Goal: Information Seeking & Learning: Learn about a topic

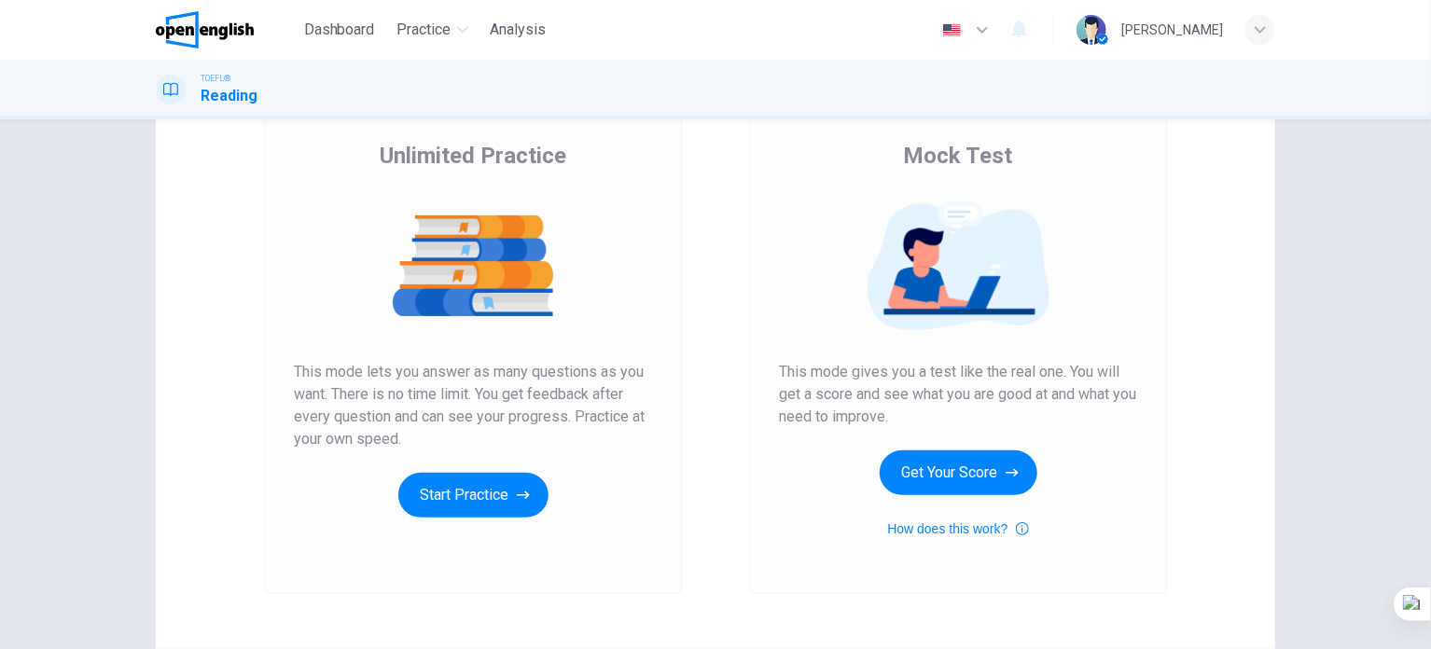
scroll to position [253, 0]
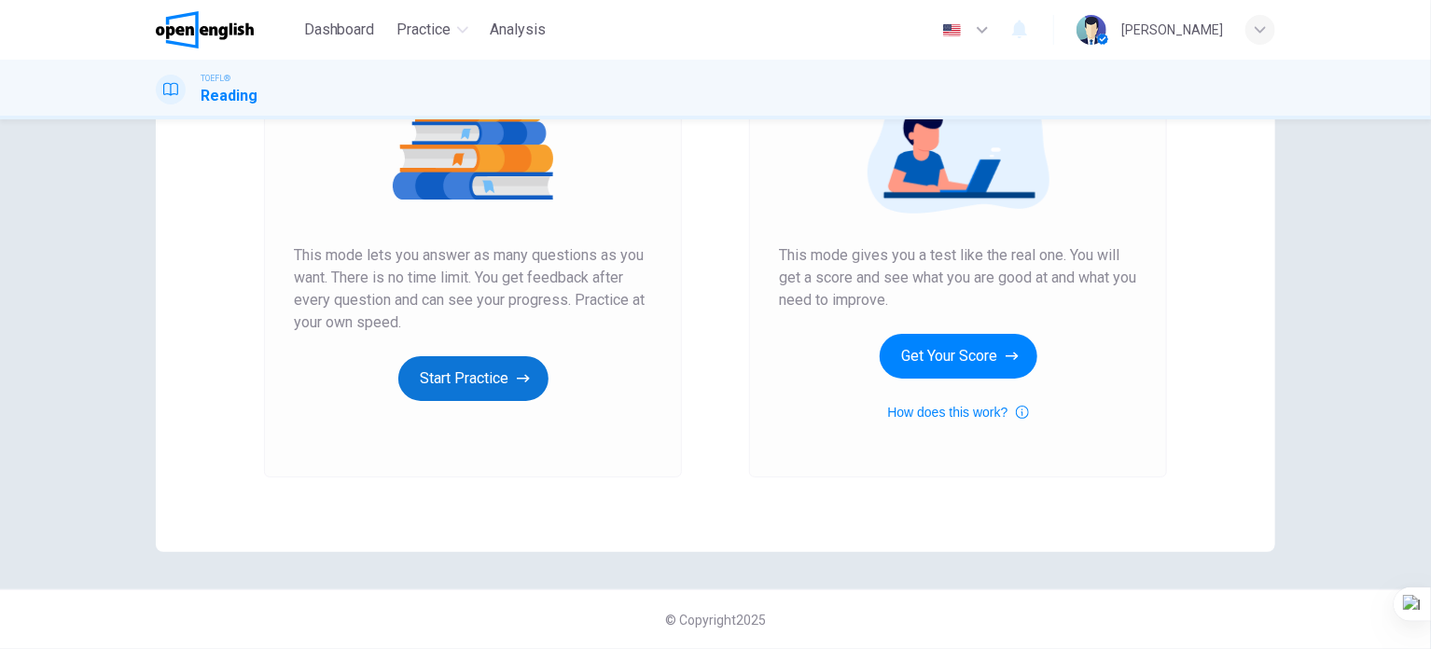
click at [481, 377] on button "Start Practice" at bounding box center [473, 378] width 150 height 45
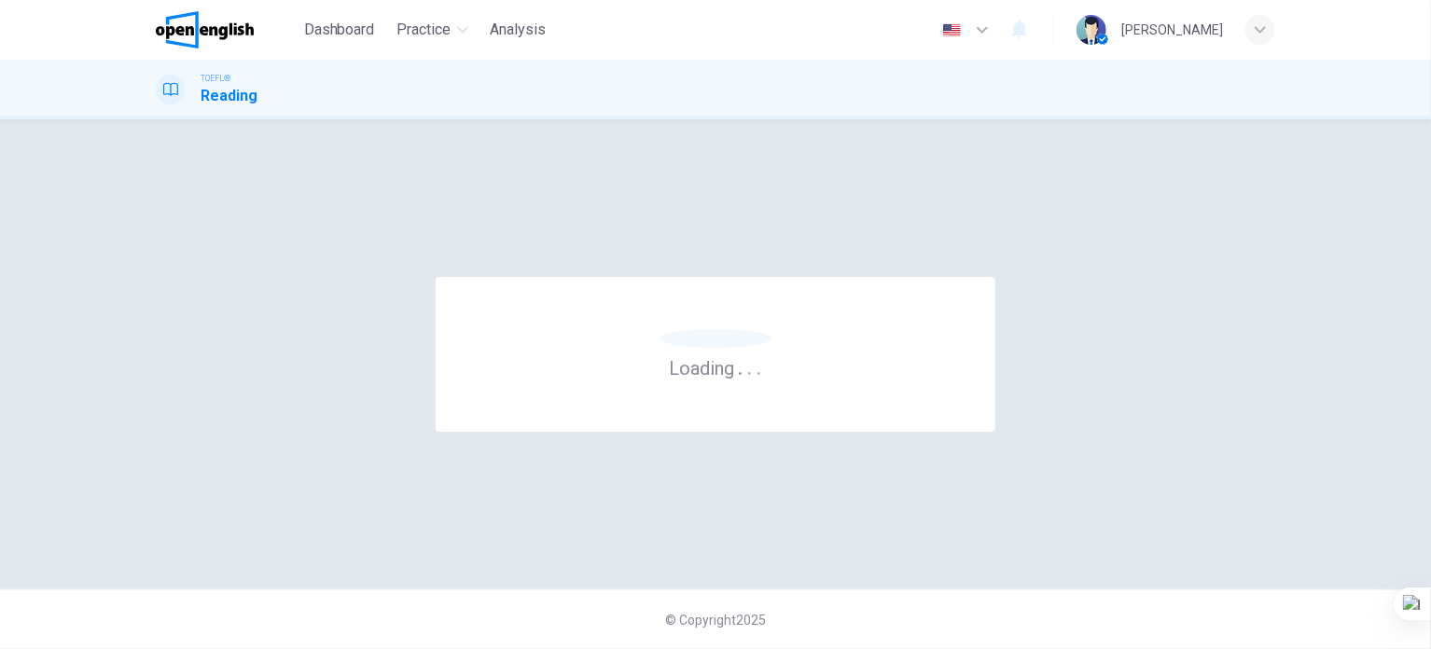
scroll to position [0, 0]
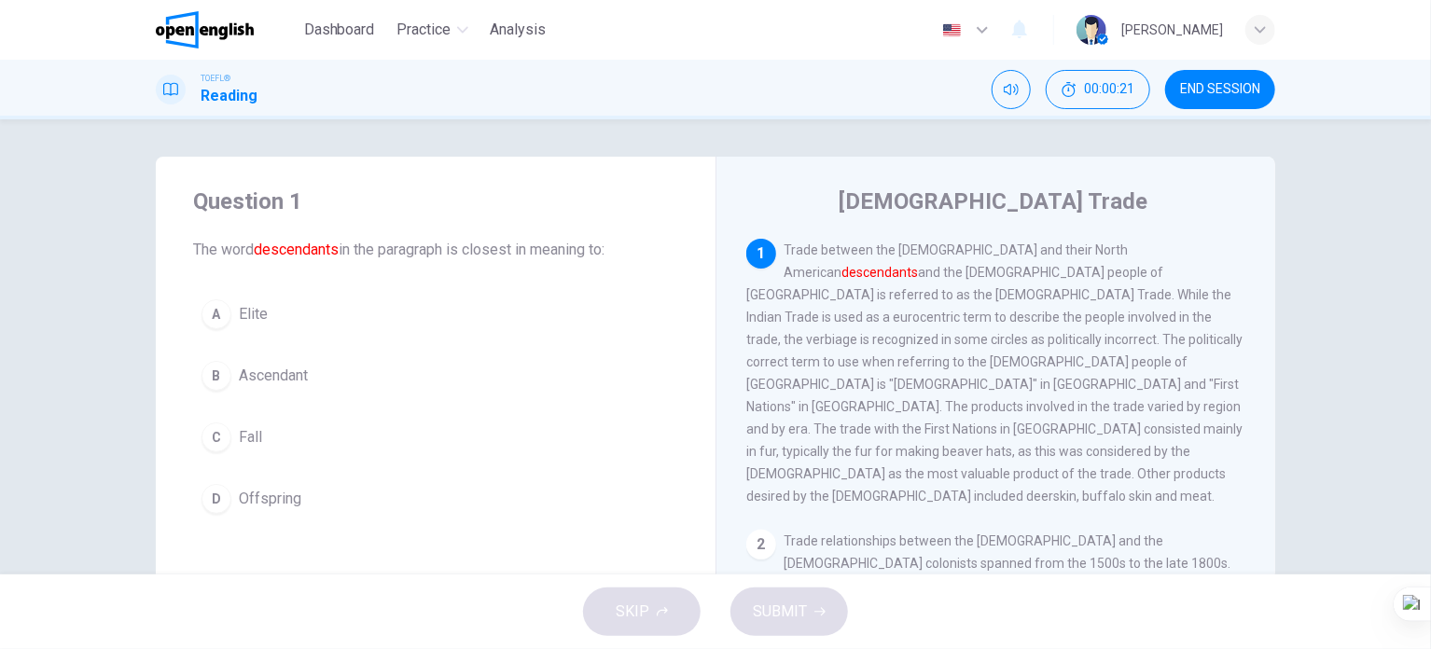
click at [247, 320] on span "Elite" at bounding box center [253, 314] width 29 height 22
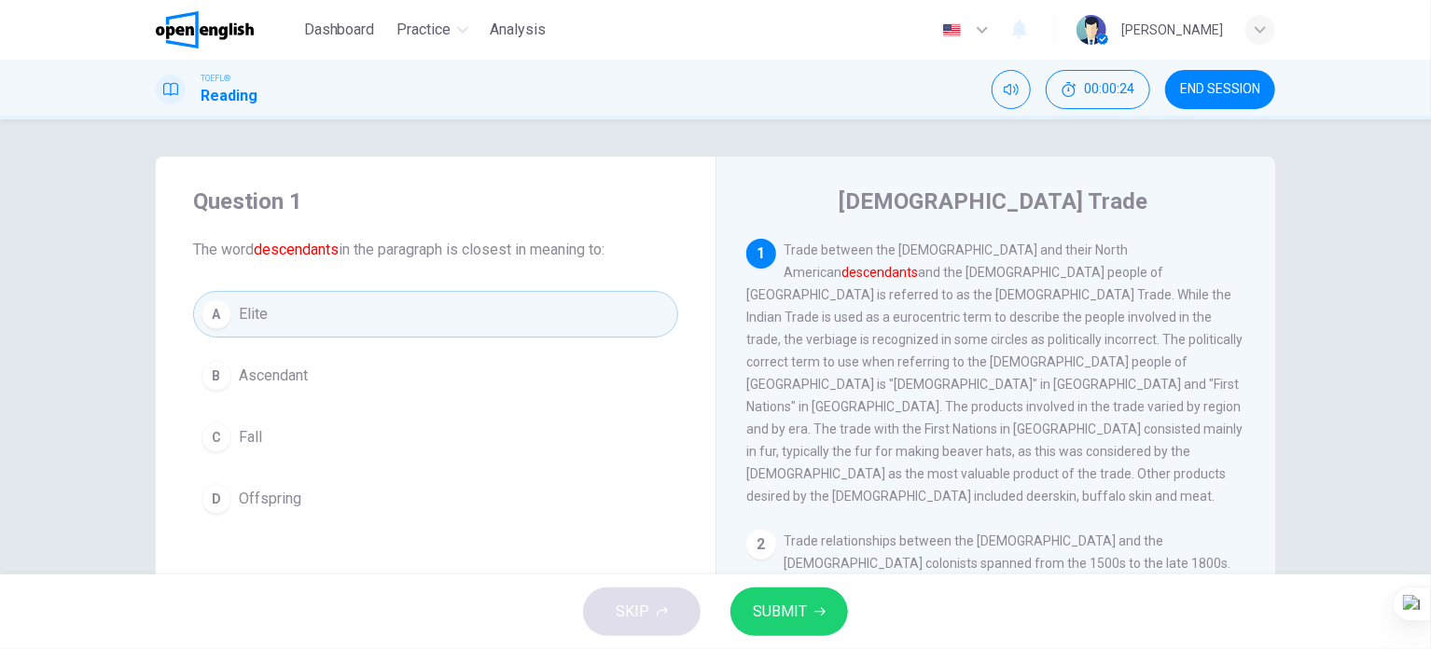
click at [815, 605] on button "SUBMIT" at bounding box center [790, 612] width 118 height 49
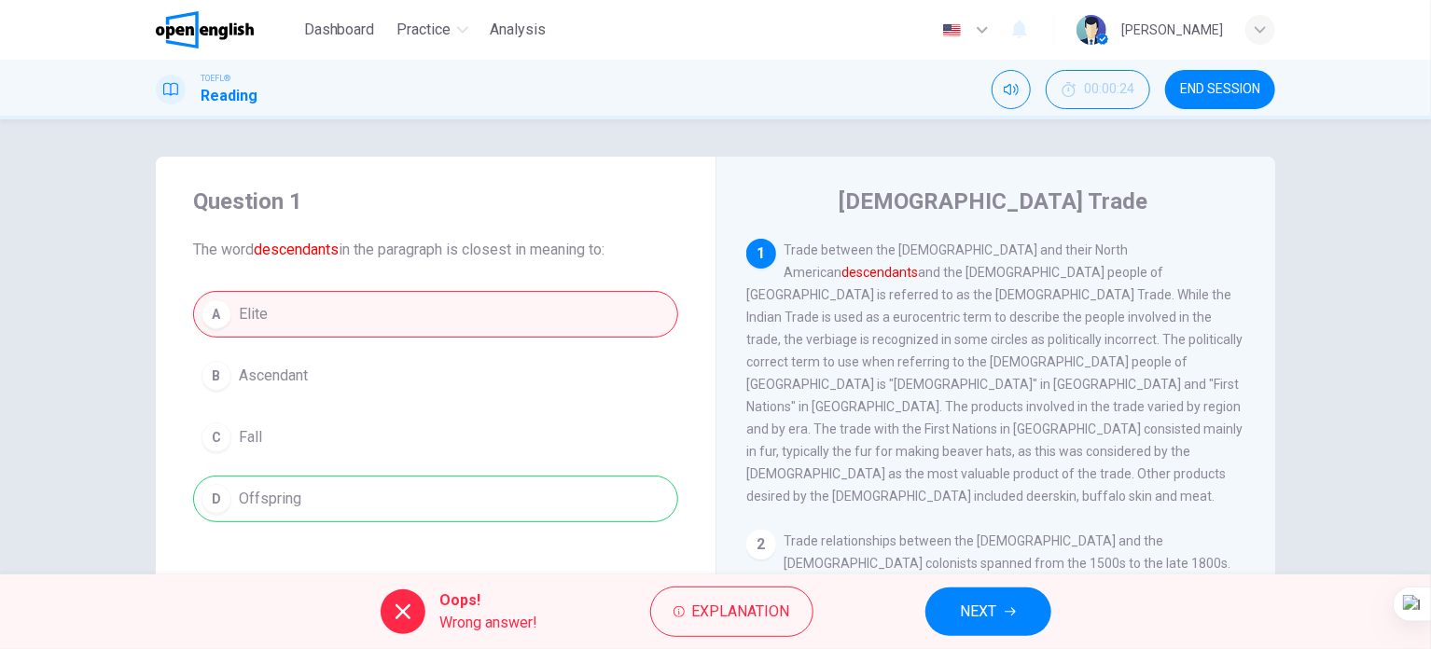
click at [974, 611] on span "NEXT" at bounding box center [979, 612] width 36 height 26
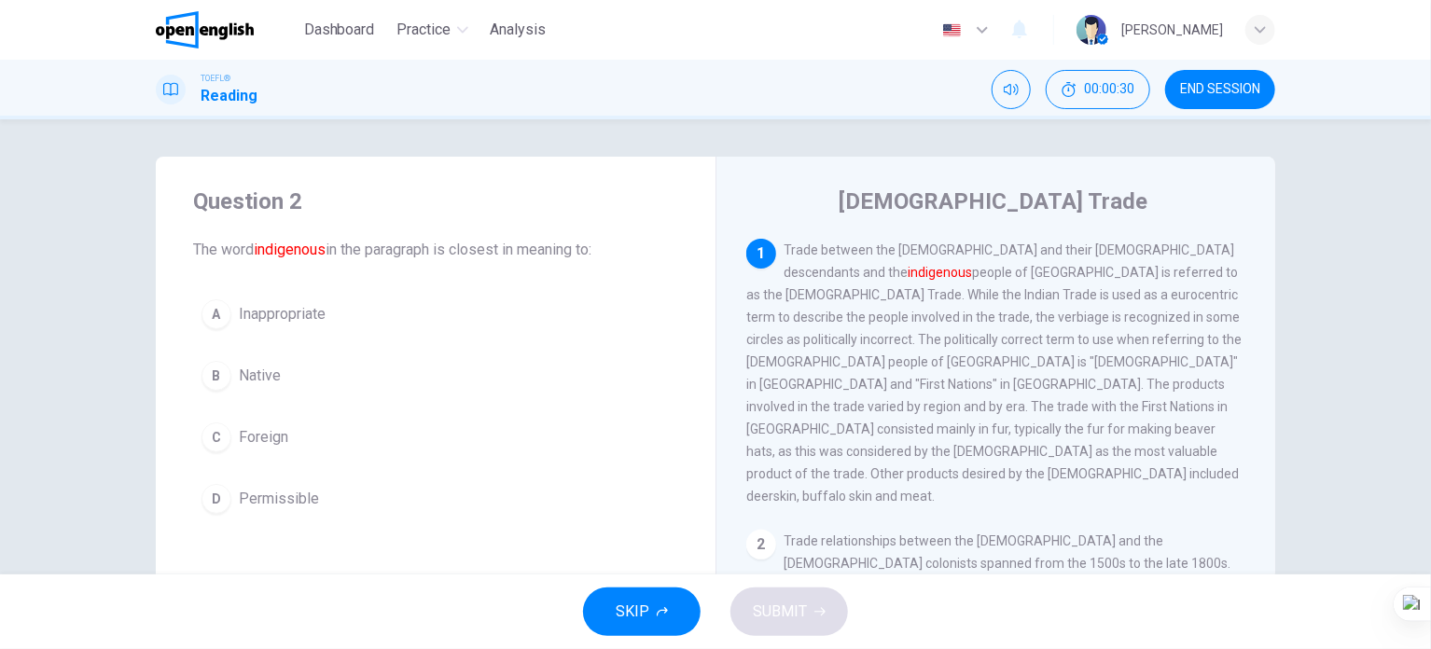
click at [239, 439] on span "Foreign" at bounding box center [263, 437] width 49 height 22
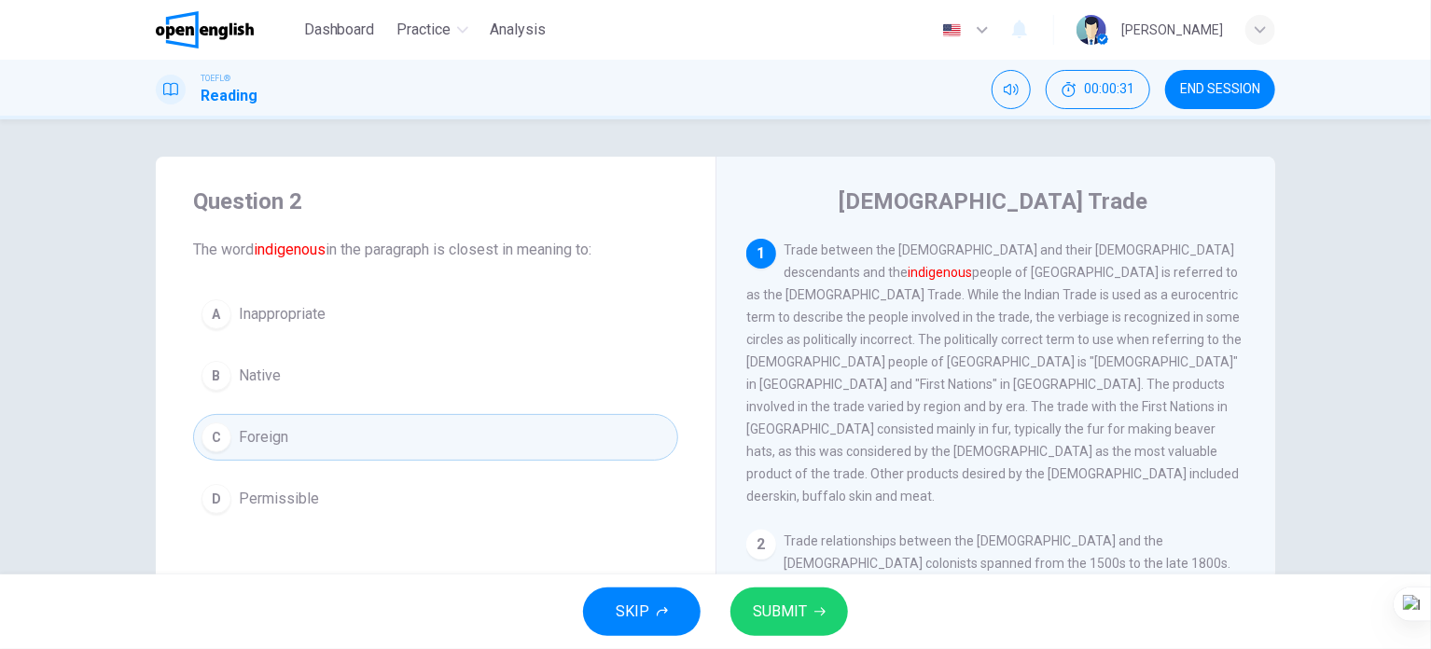
click at [758, 620] on span "SUBMIT" at bounding box center [780, 612] width 54 height 26
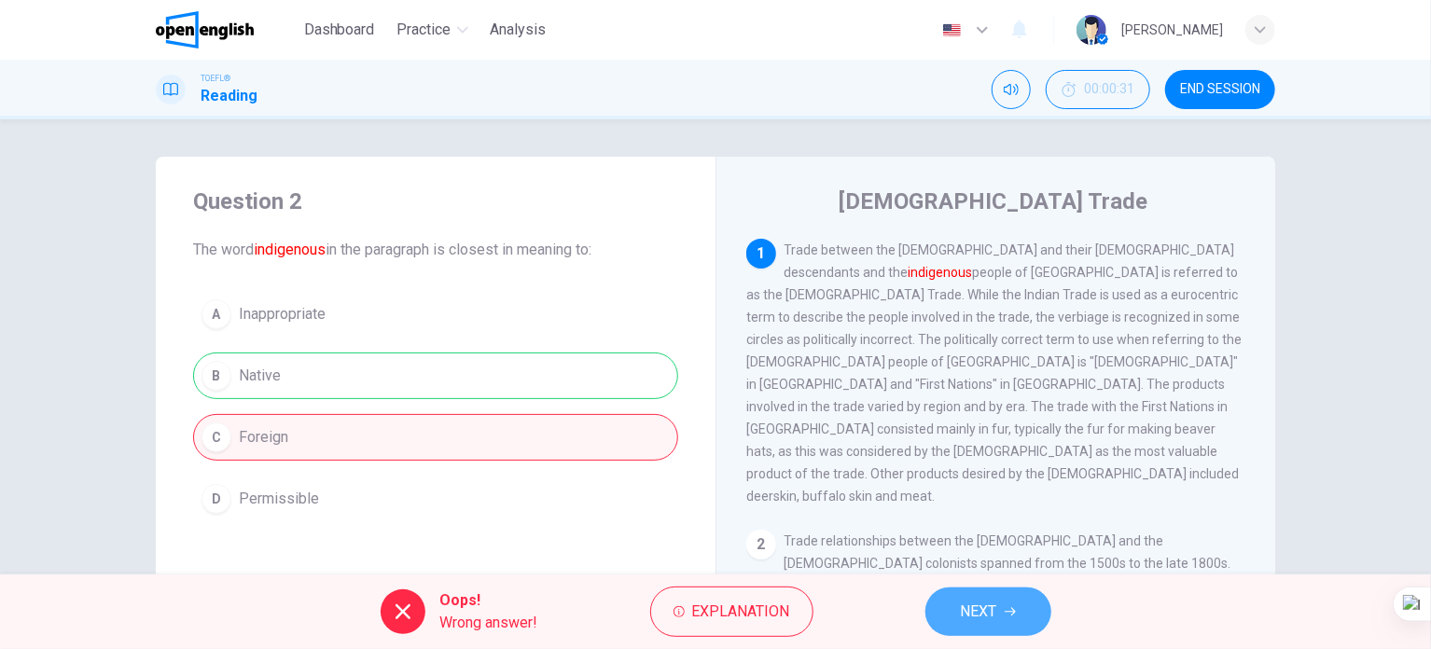
click at [981, 616] on span "NEXT" at bounding box center [979, 612] width 36 height 26
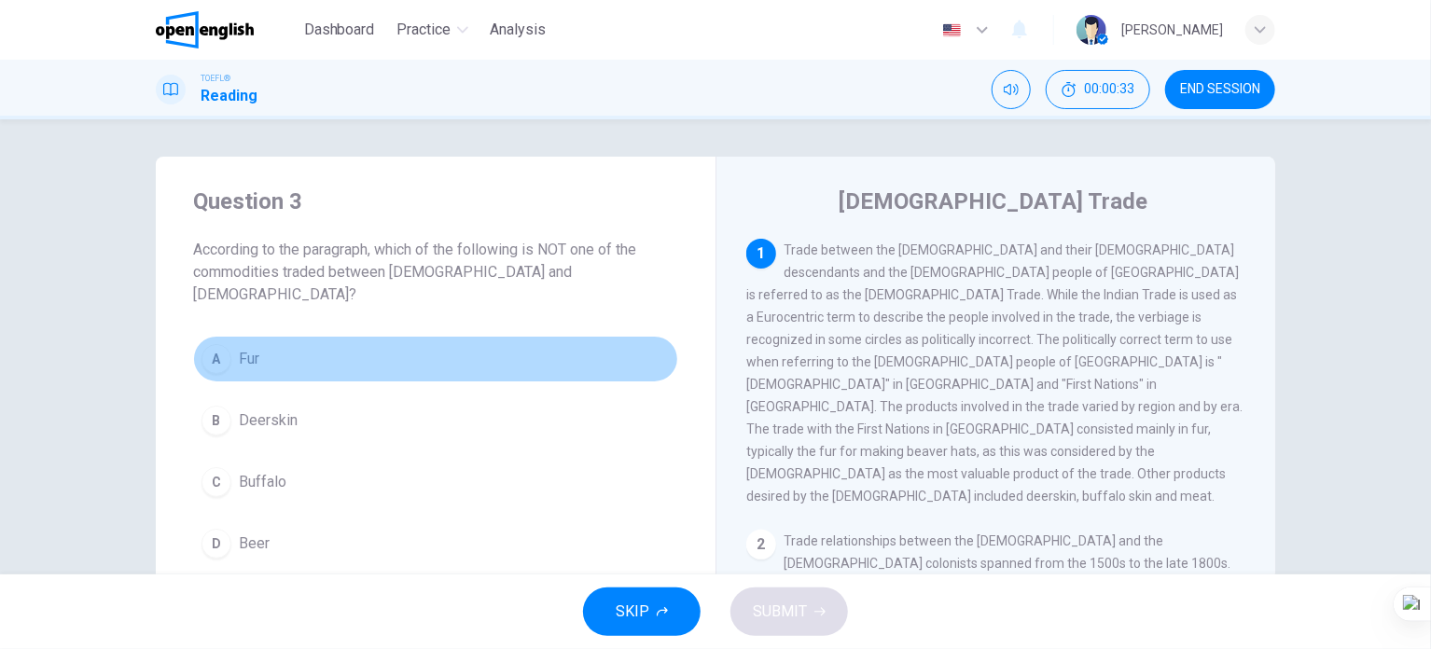
click at [239, 348] on span "Fur" at bounding box center [249, 359] width 21 height 22
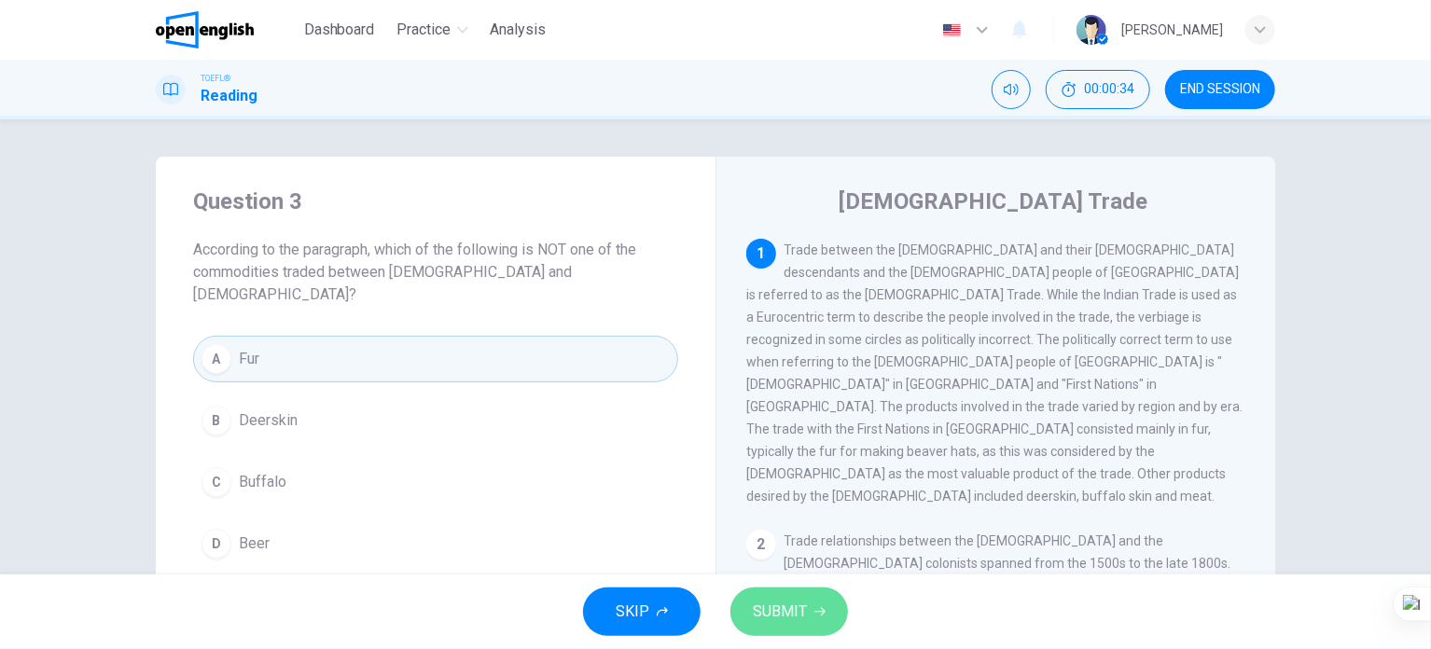
click at [755, 602] on span "SUBMIT" at bounding box center [780, 612] width 54 height 26
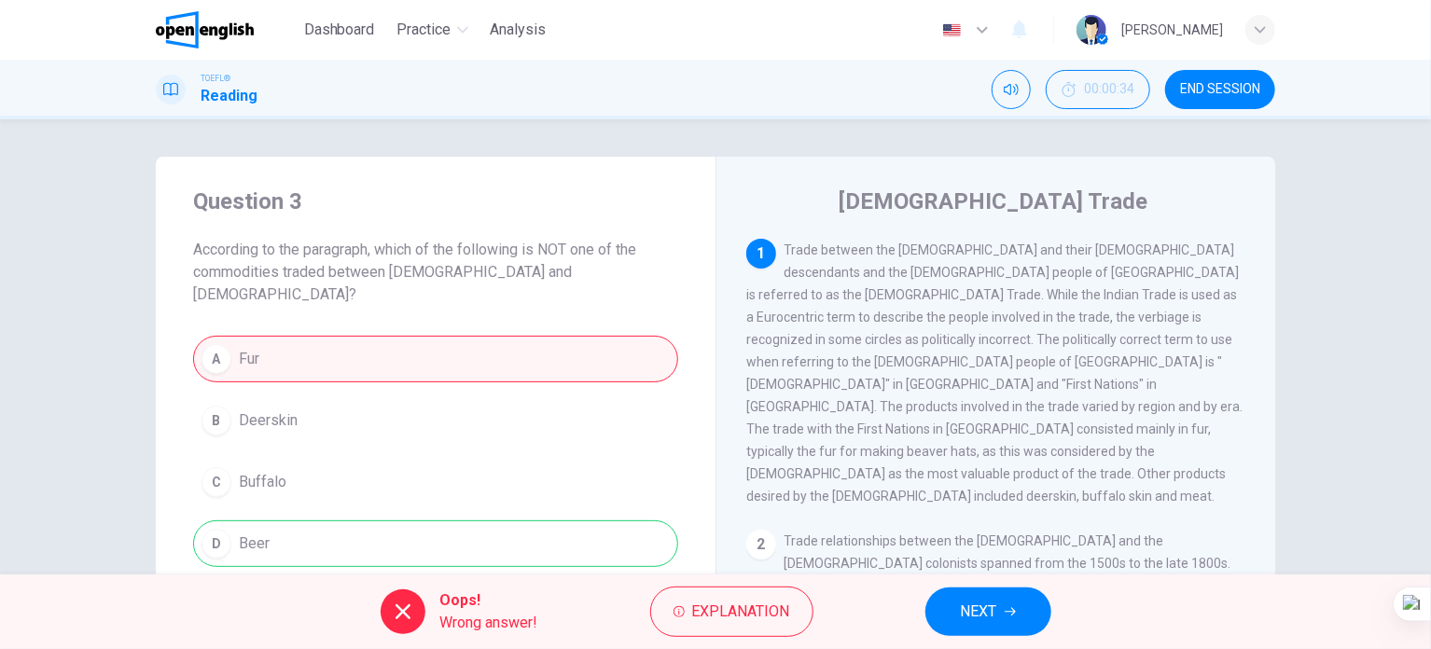
click at [962, 617] on button "NEXT" at bounding box center [989, 612] width 126 height 49
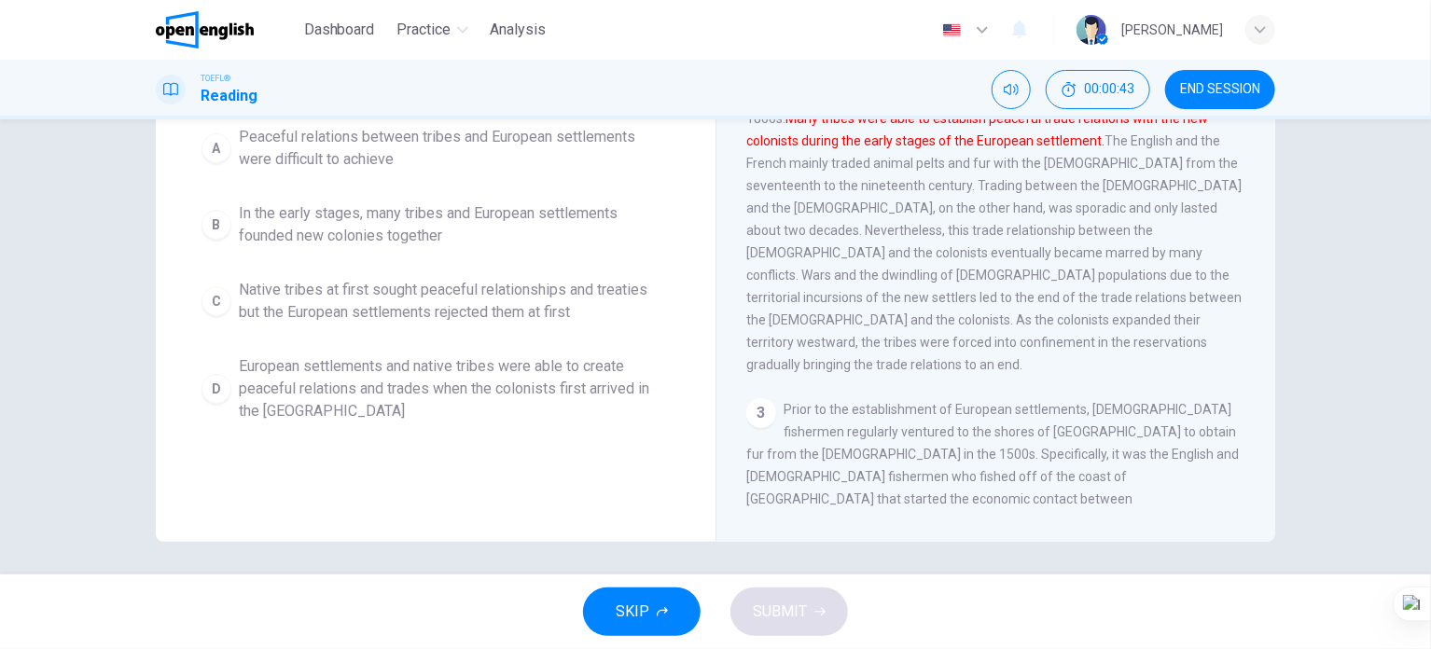
scroll to position [268, 0]
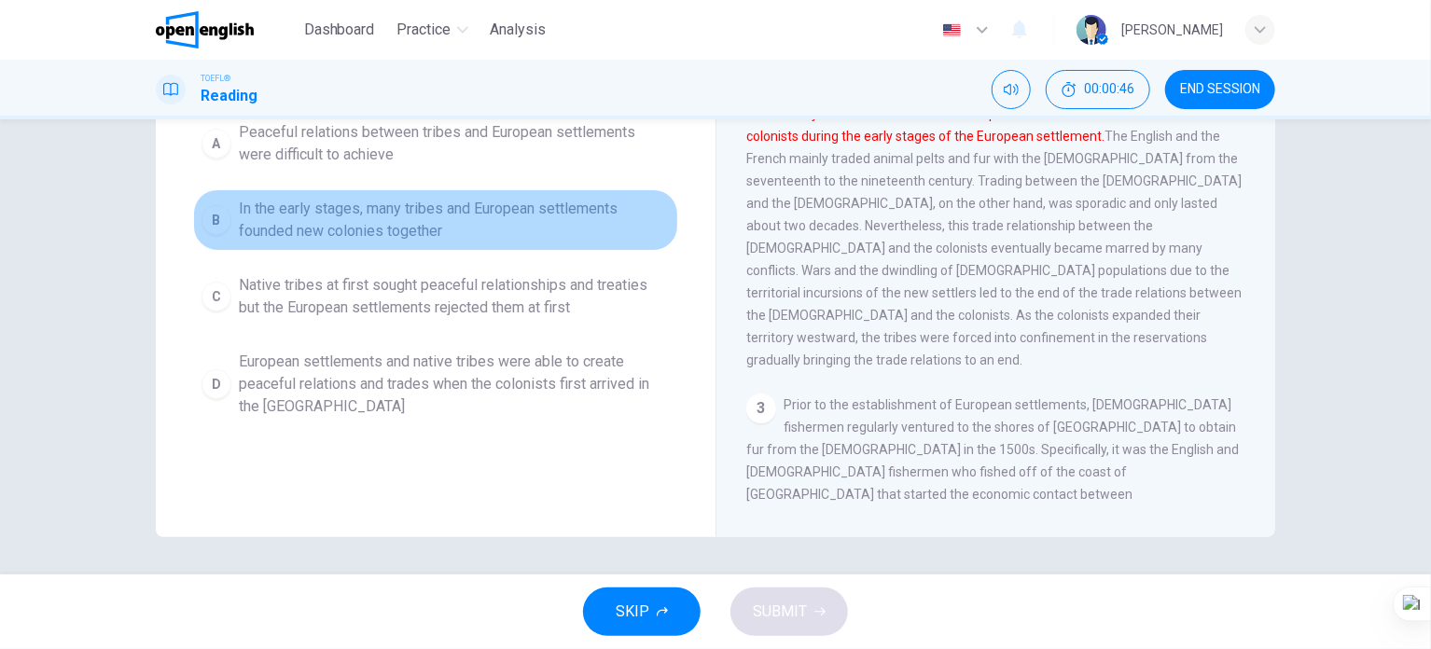
click at [298, 234] on span "In the early stages, many tribes and European settlements founded new colonies …" at bounding box center [454, 220] width 431 height 45
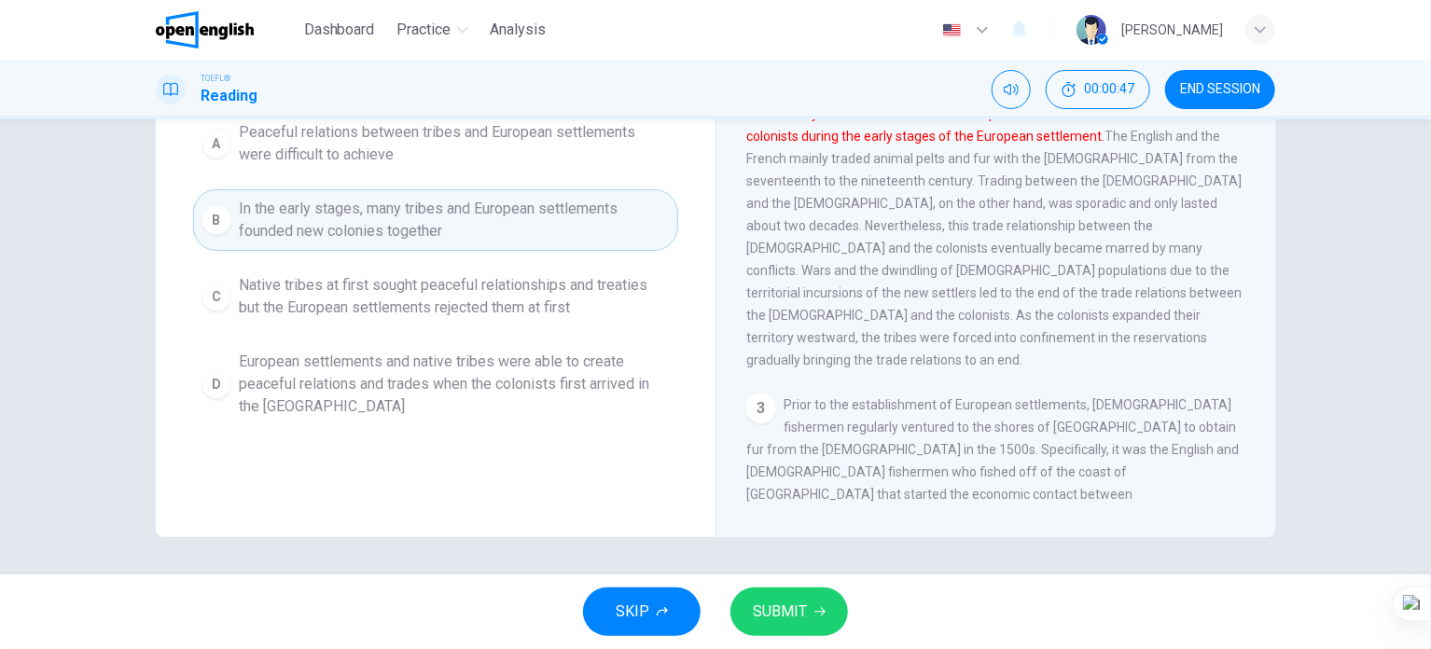
click at [795, 607] on span "SUBMIT" at bounding box center [780, 612] width 54 height 26
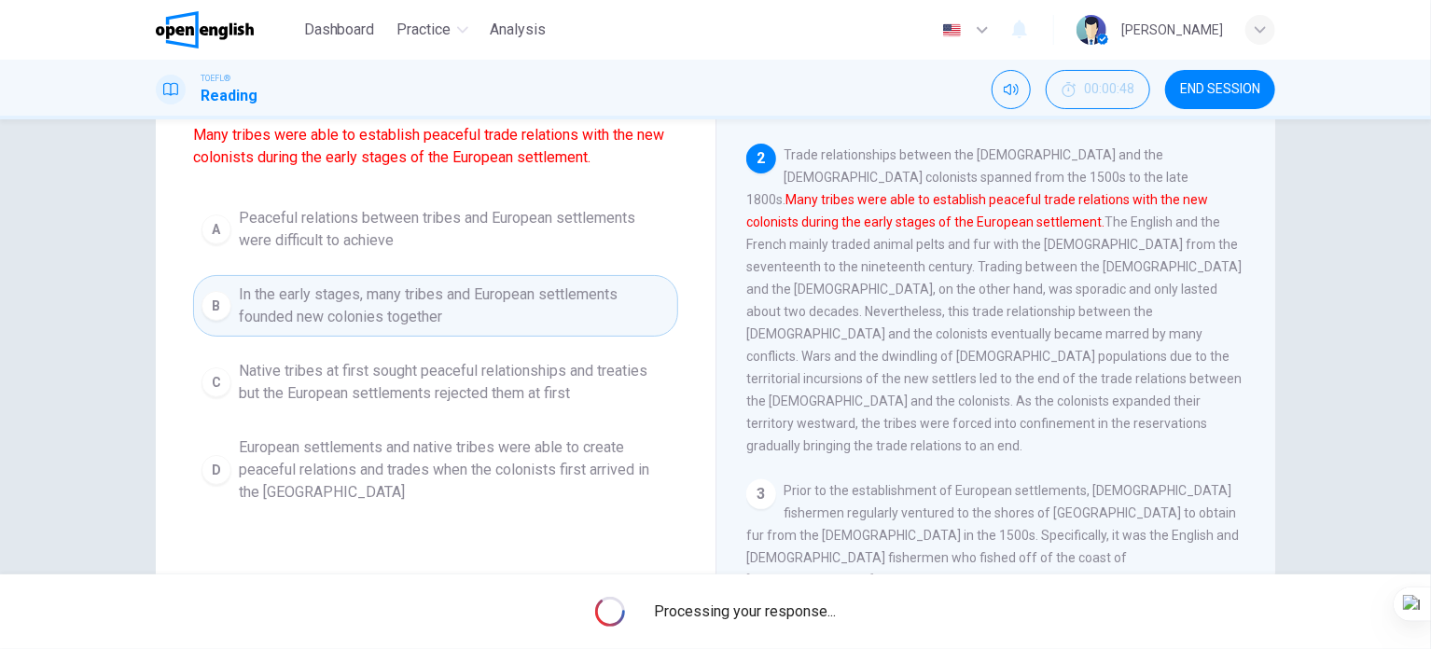
scroll to position [81, 0]
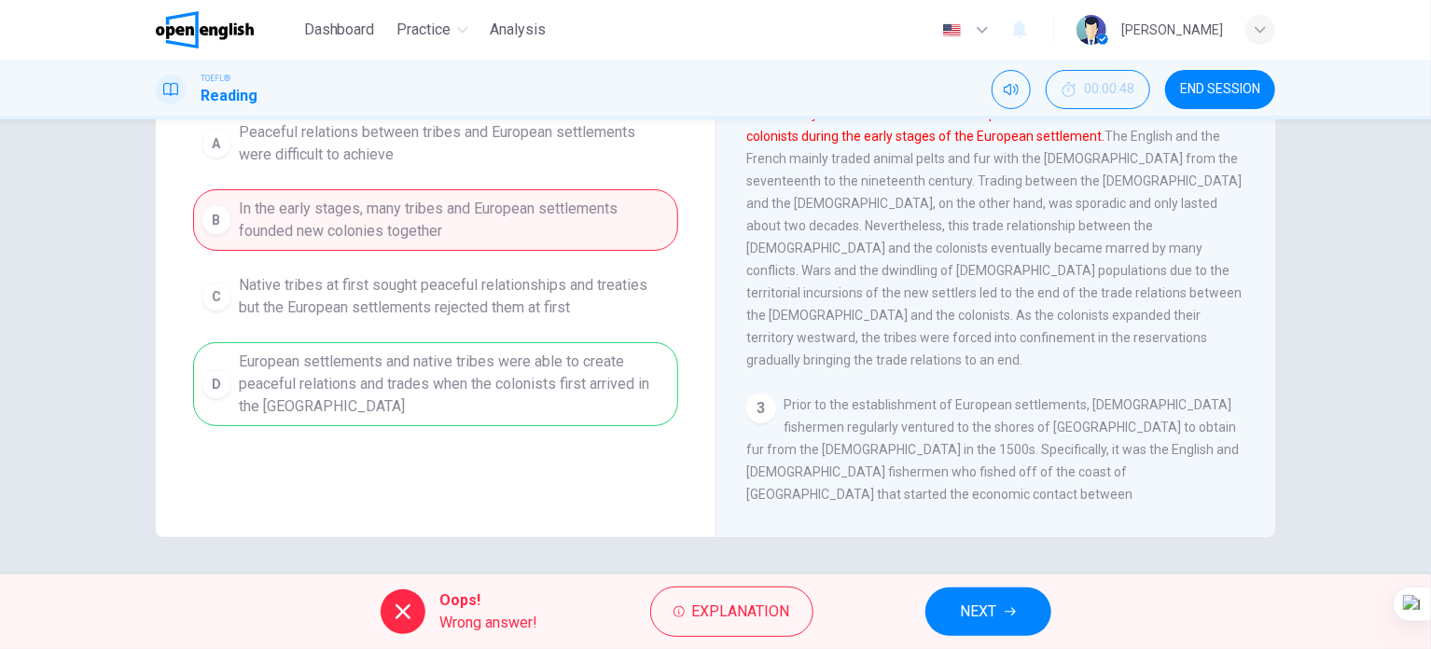
click at [976, 611] on span "NEXT" at bounding box center [979, 612] width 36 height 26
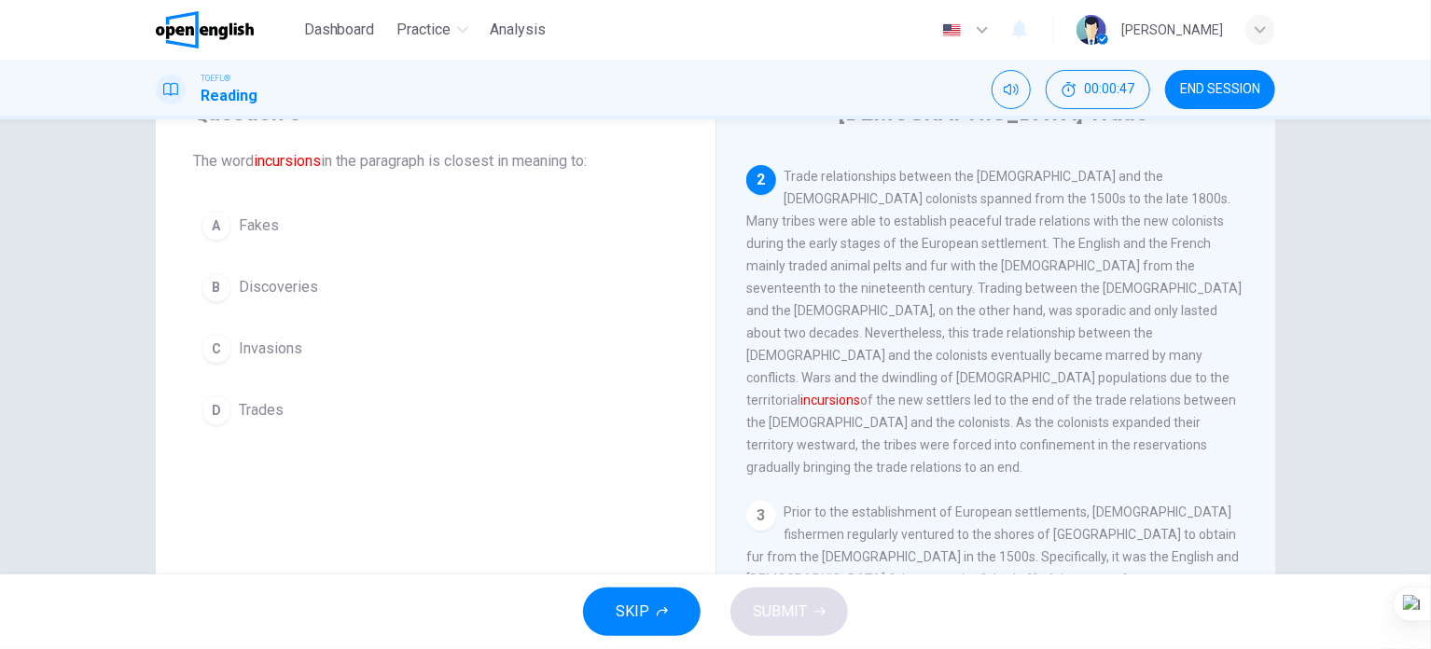
scroll to position [0, 0]
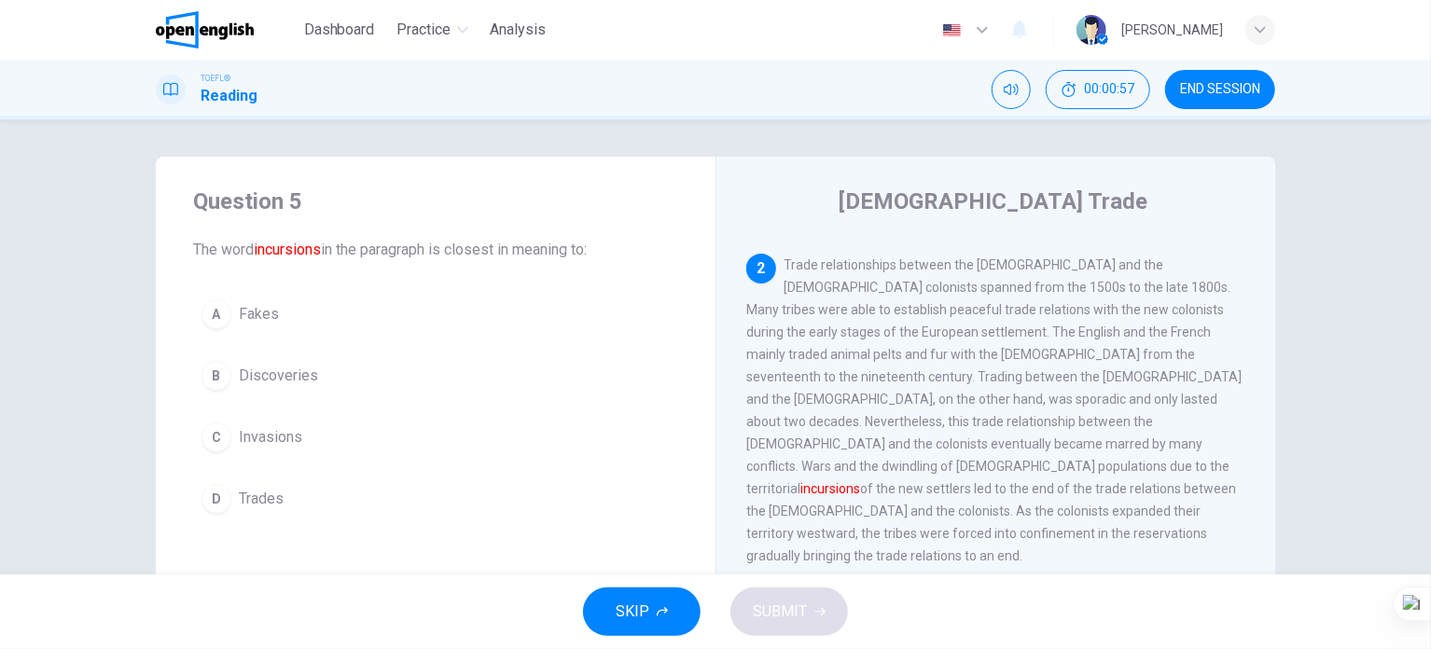
click at [264, 462] on div "A Fakes B Discoveries C Invasions D Trades" at bounding box center [435, 406] width 485 height 231
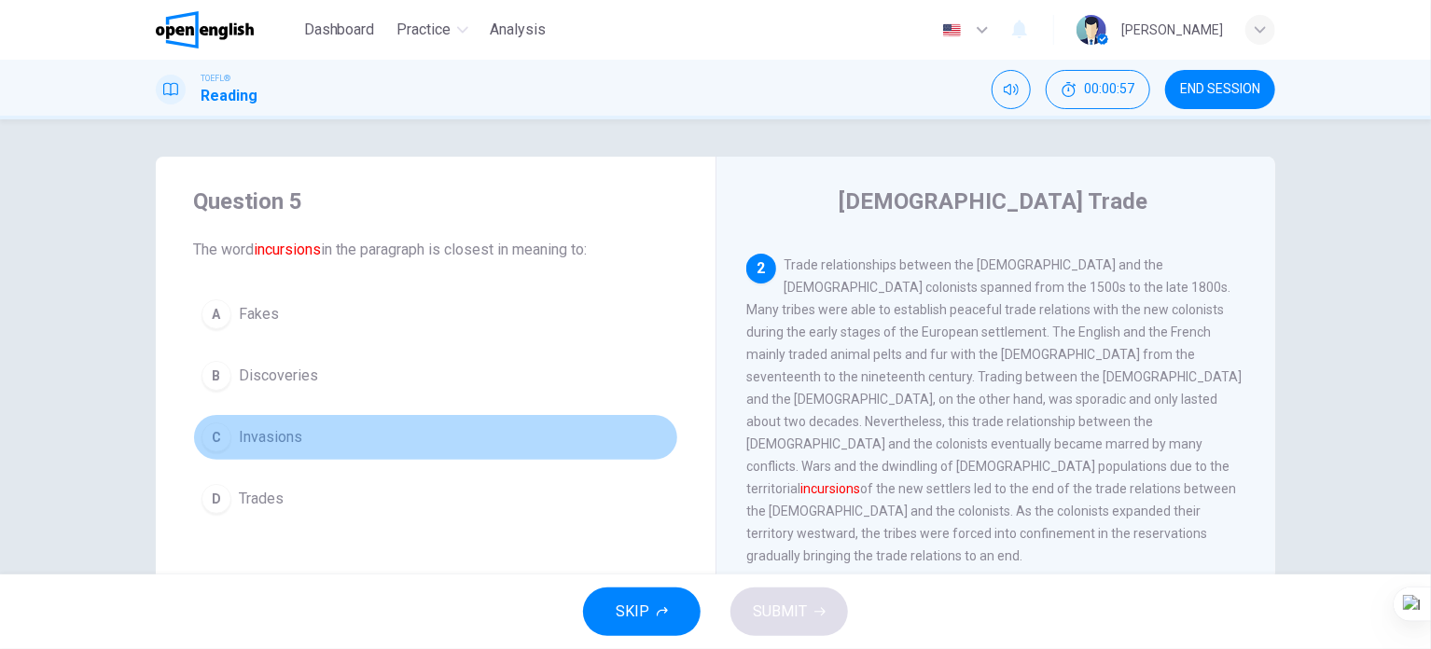
click at [268, 450] on button "C Invasions" at bounding box center [435, 437] width 485 height 47
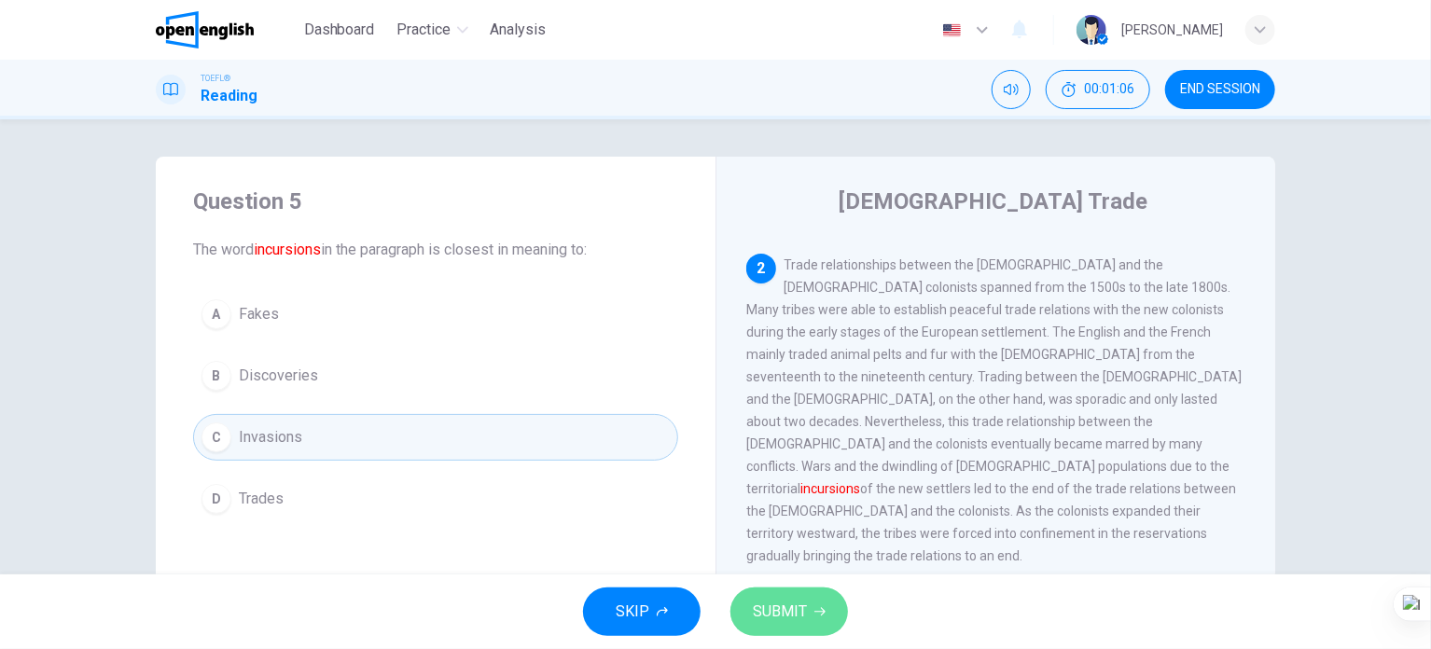
click at [815, 610] on icon "button" at bounding box center [820, 612] width 11 height 11
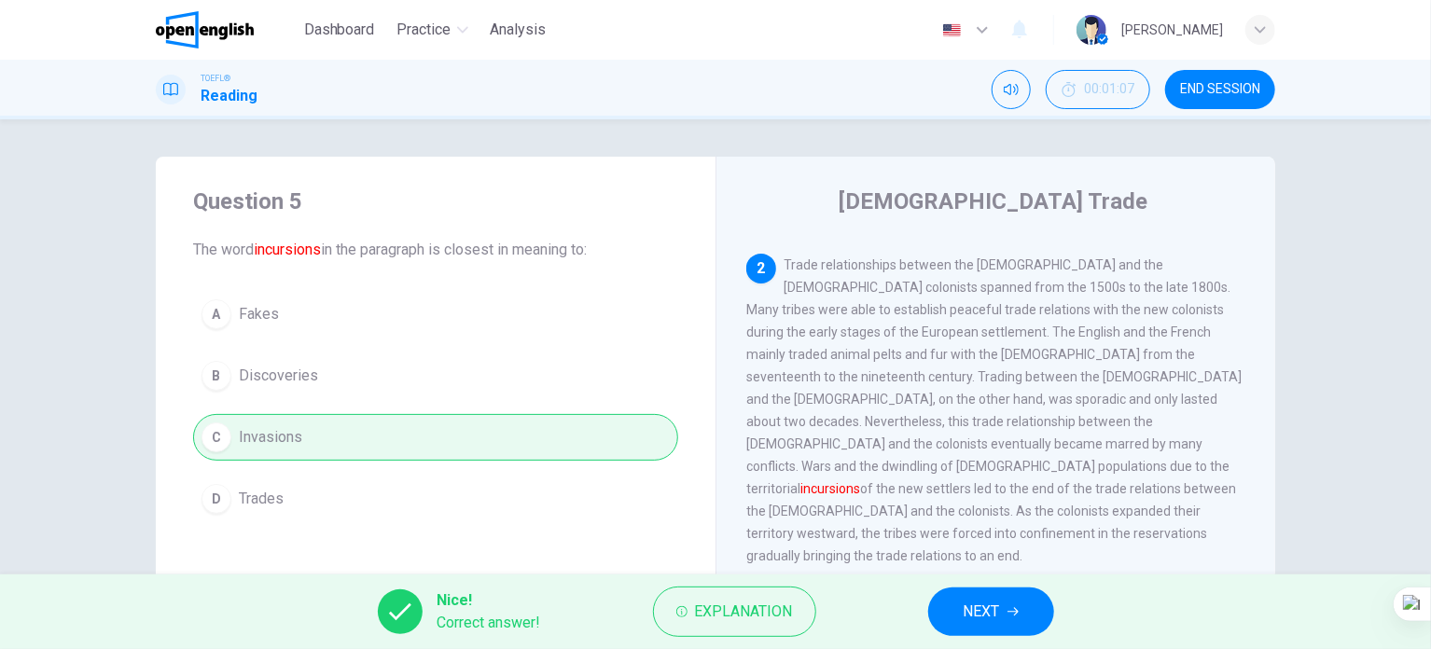
click at [970, 612] on span "NEXT" at bounding box center [982, 612] width 36 height 26
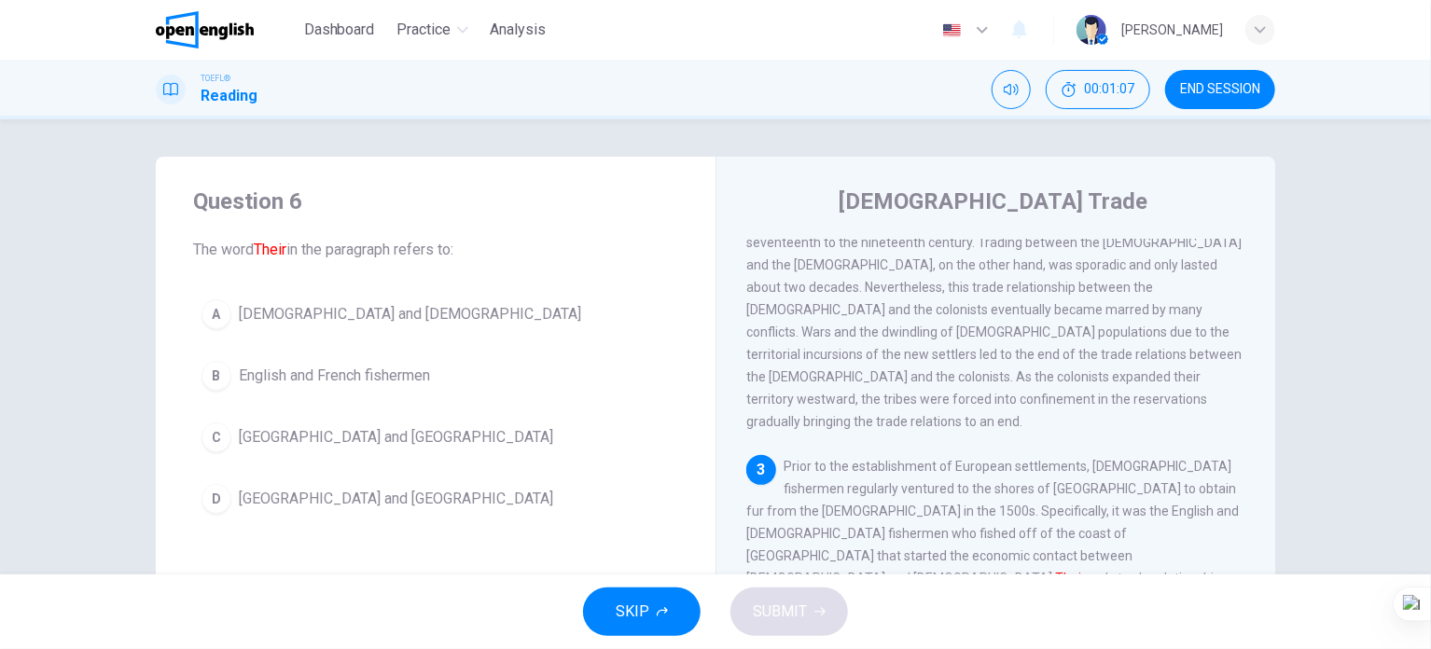
scroll to position [435, 0]
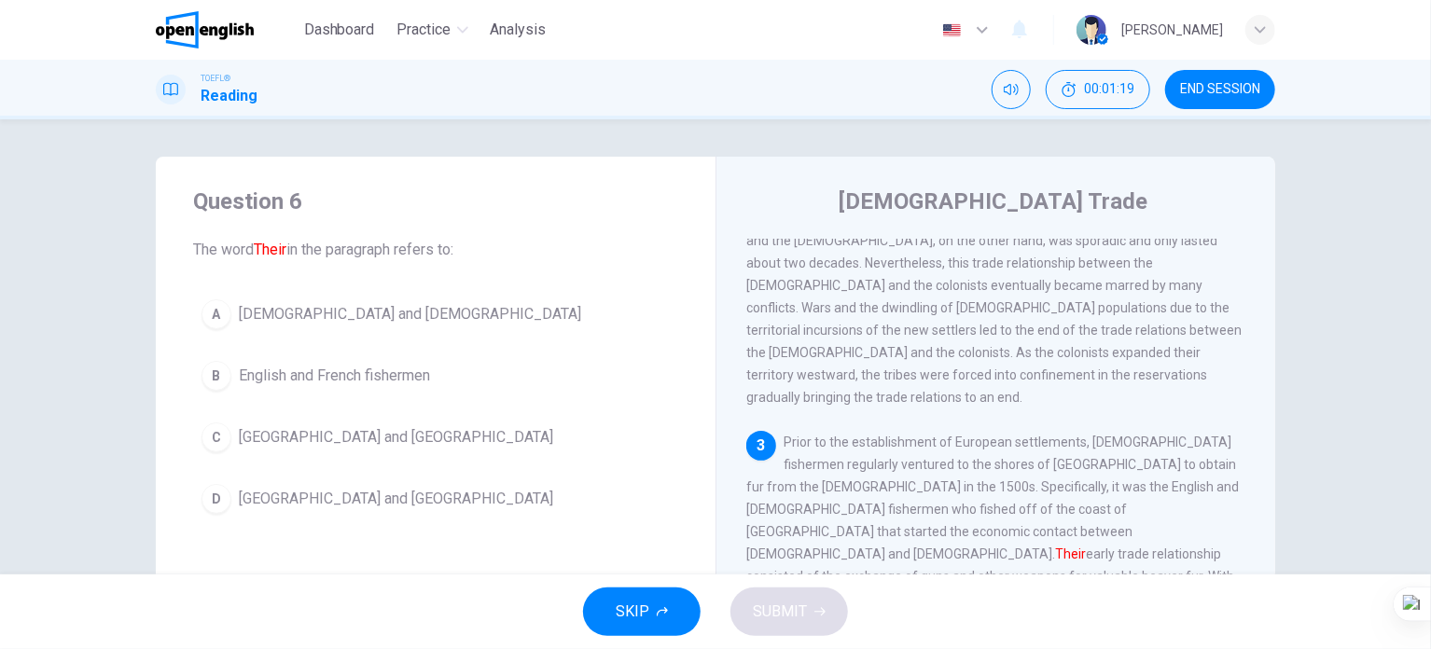
click at [314, 393] on button "B English and French fishermen" at bounding box center [435, 376] width 485 height 47
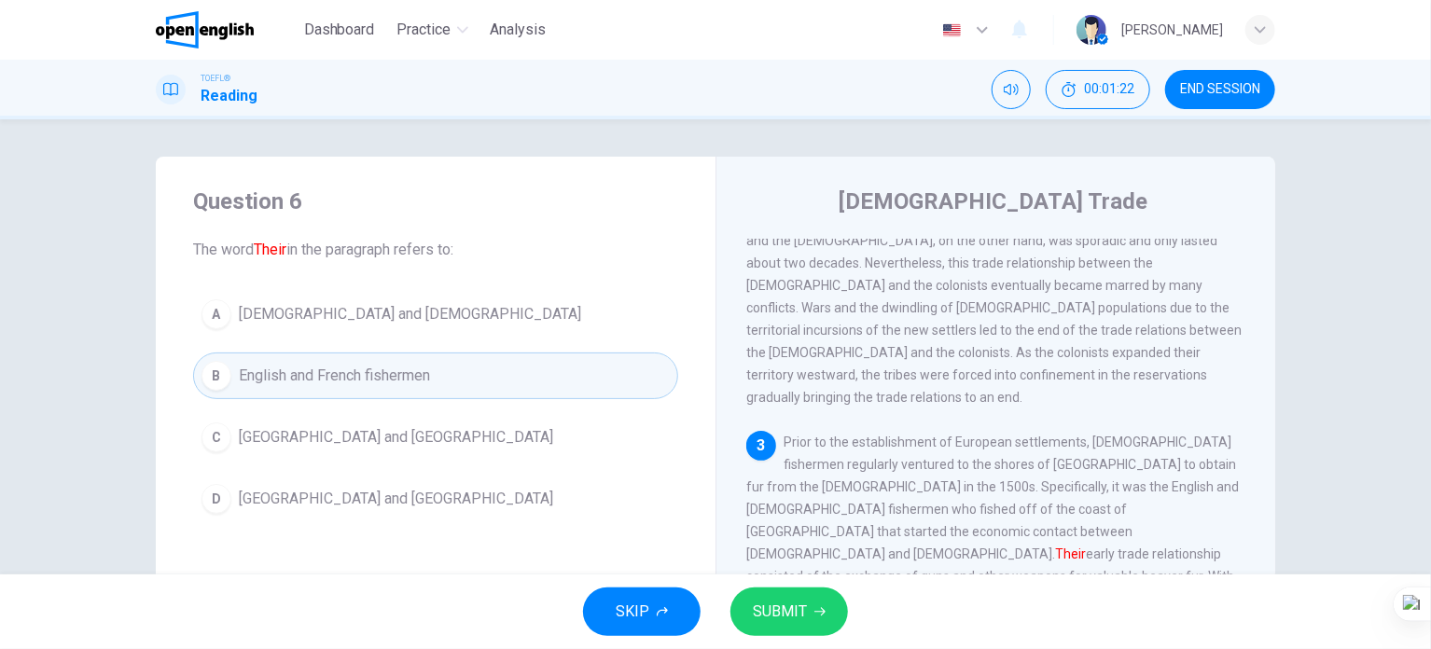
click at [807, 611] on button "SUBMIT" at bounding box center [790, 612] width 118 height 49
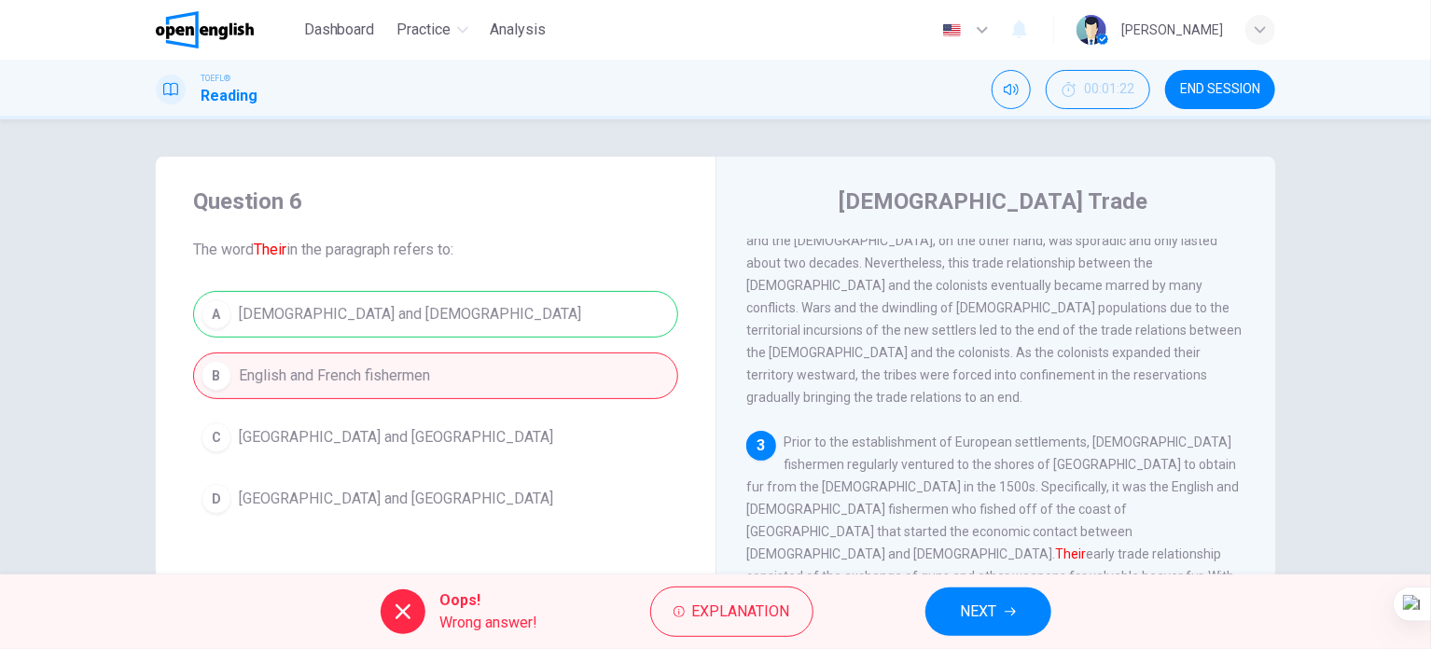
click at [977, 610] on span "NEXT" at bounding box center [979, 612] width 36 height 26
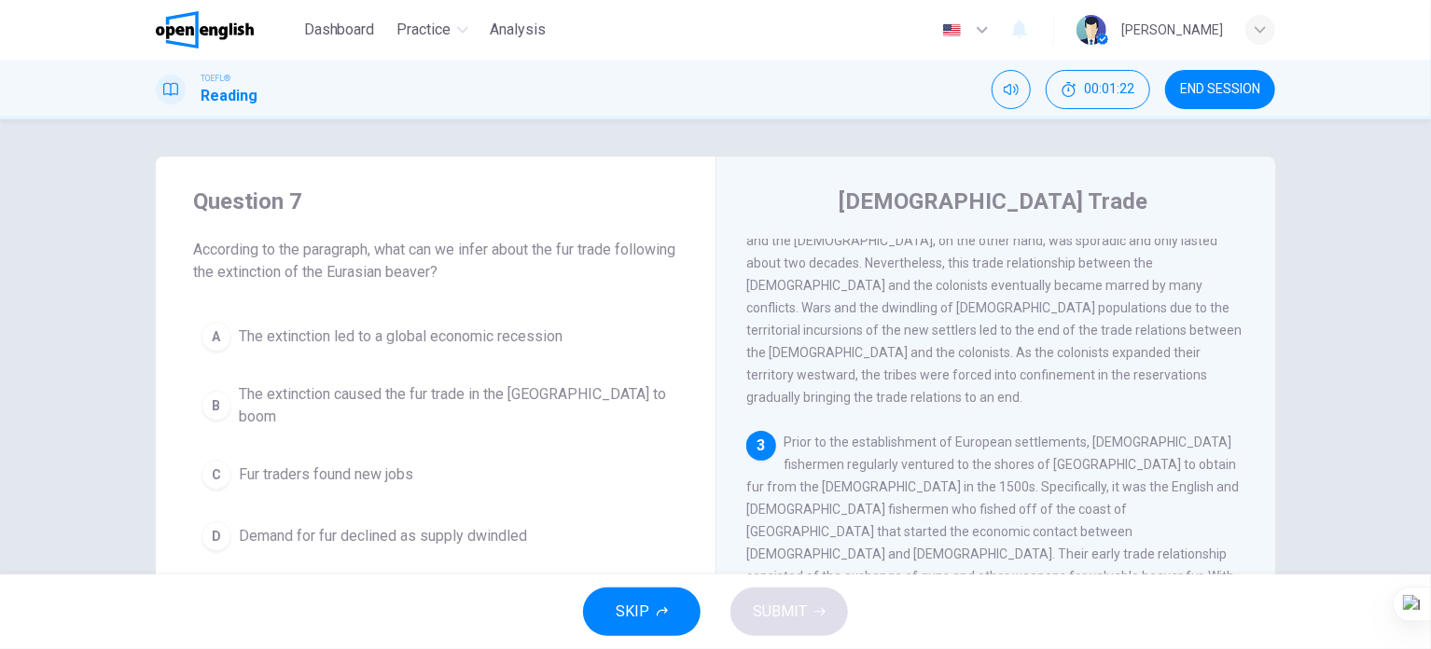
scroll to position [577, 0]
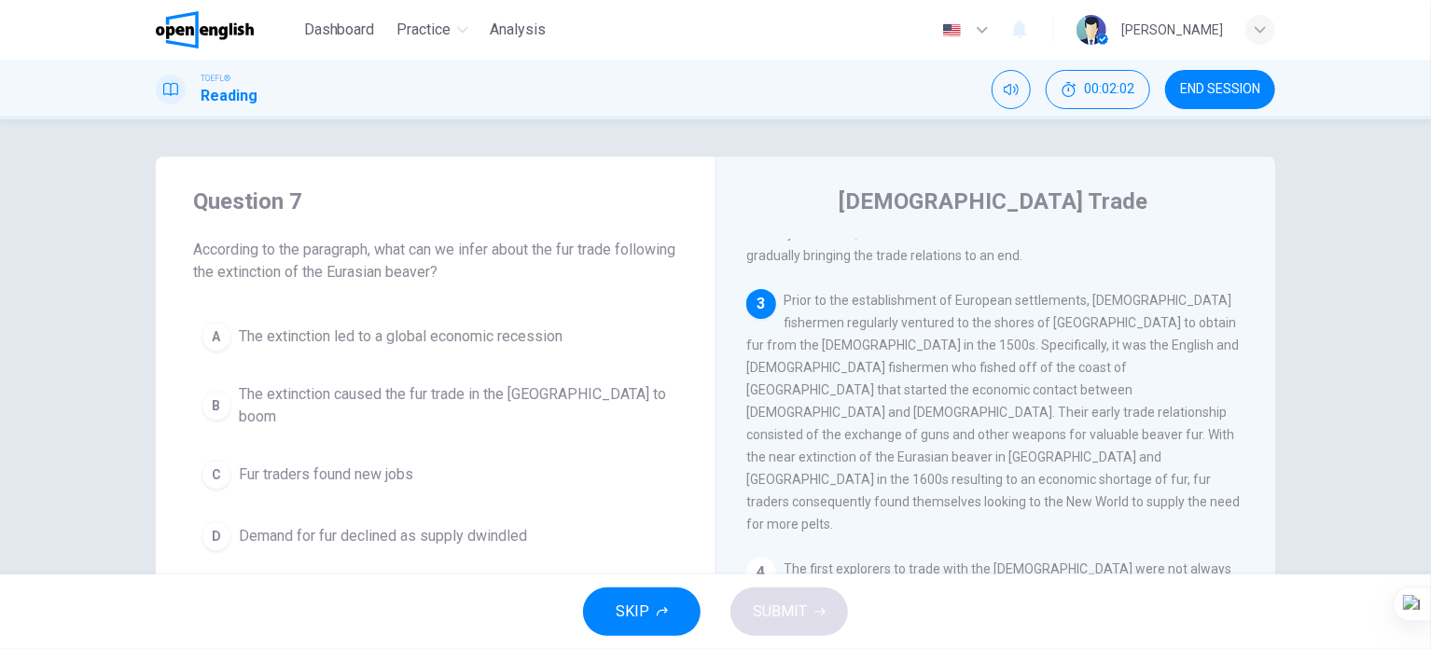
click at [405, 405] on span "The extinction caused the fur trade in the New World to boom" at bounding box center [454, 406] width 431 height 45
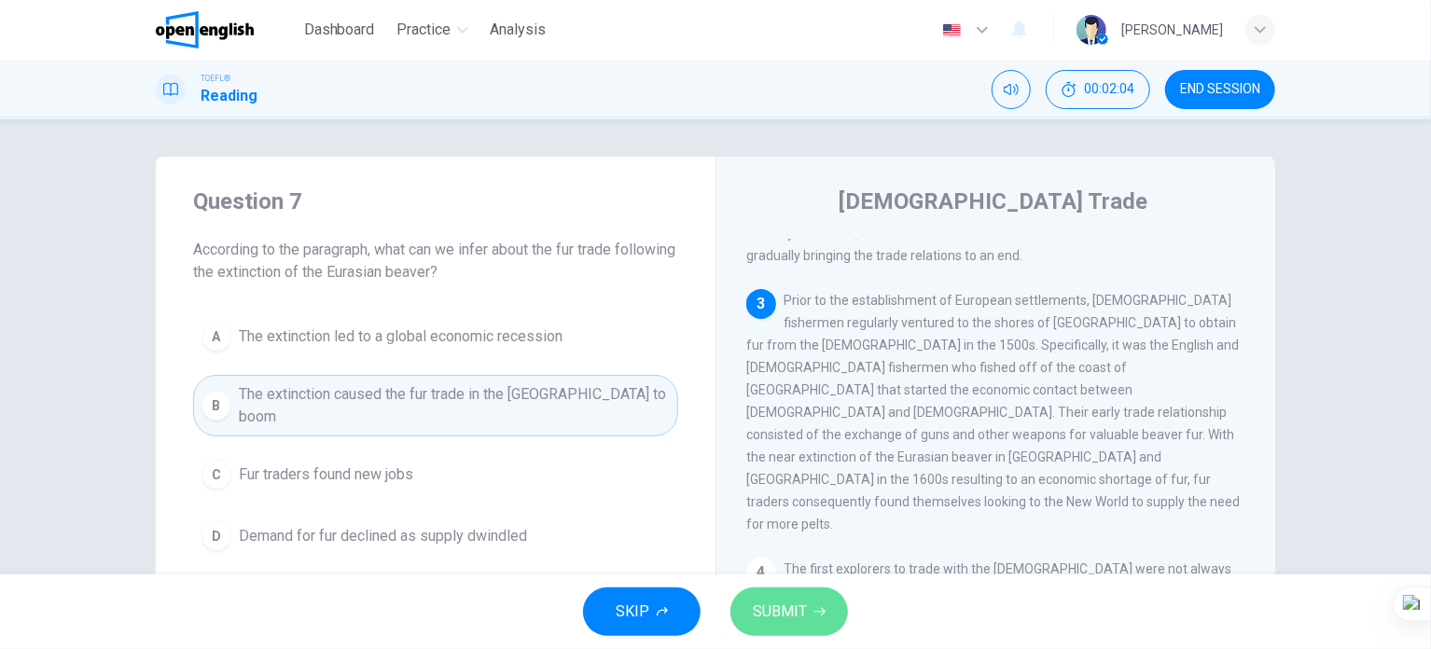
click at [790, 604] on span "SUBMIT" at bounding box center [780, 612] width 54 height 26
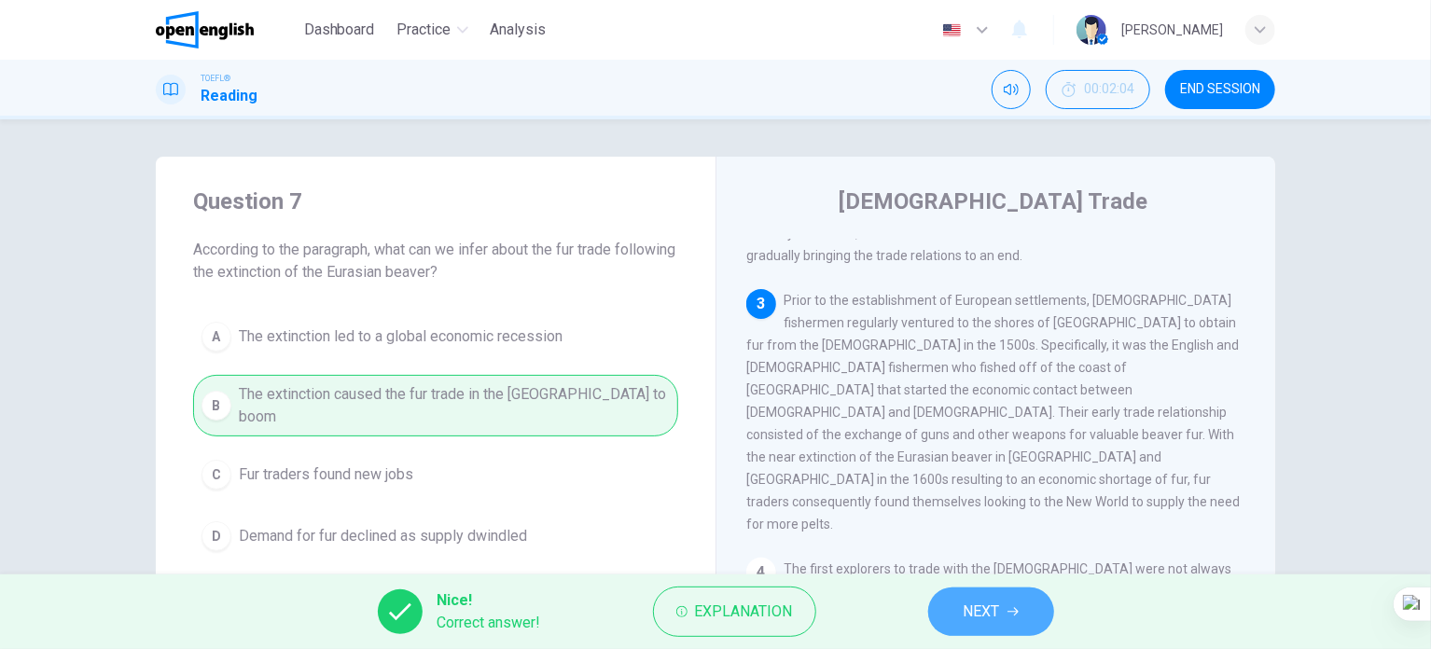
click at [988, 606] on span "NEXT" at bounding box center [982, 612] width 36 height 26
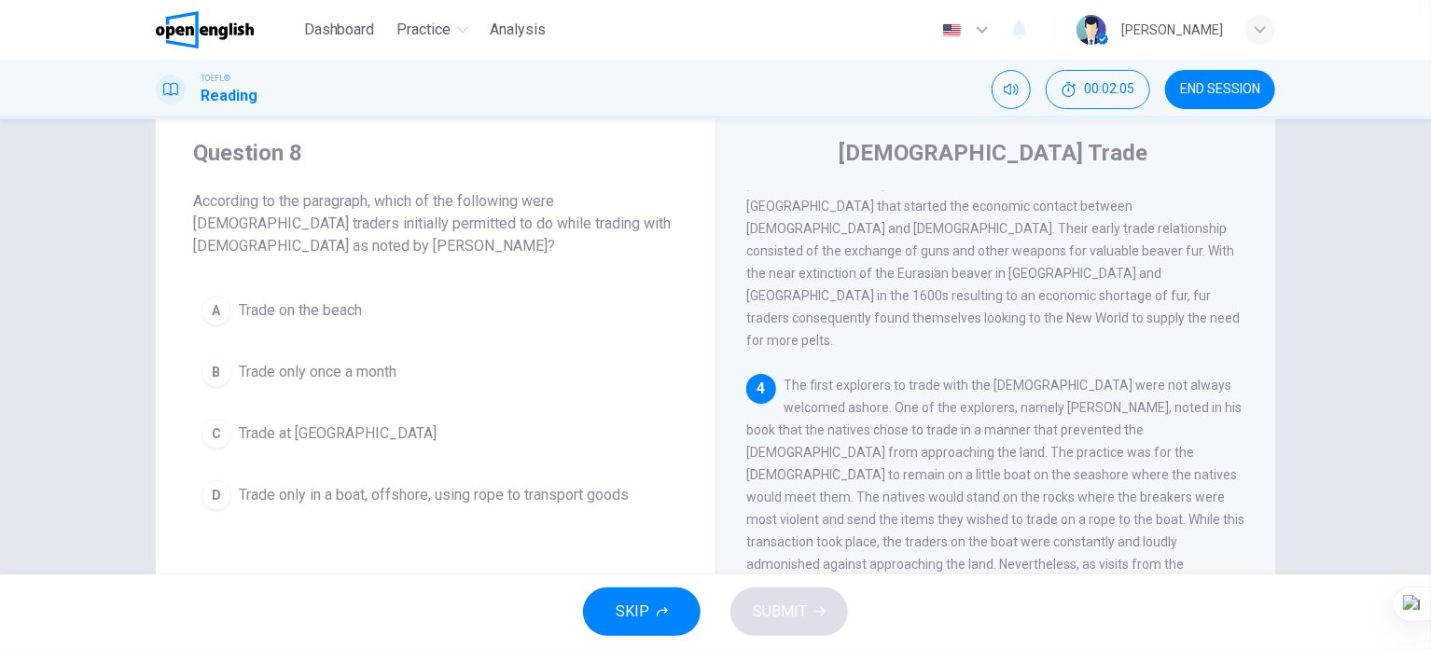
scroll to position [93, 0]
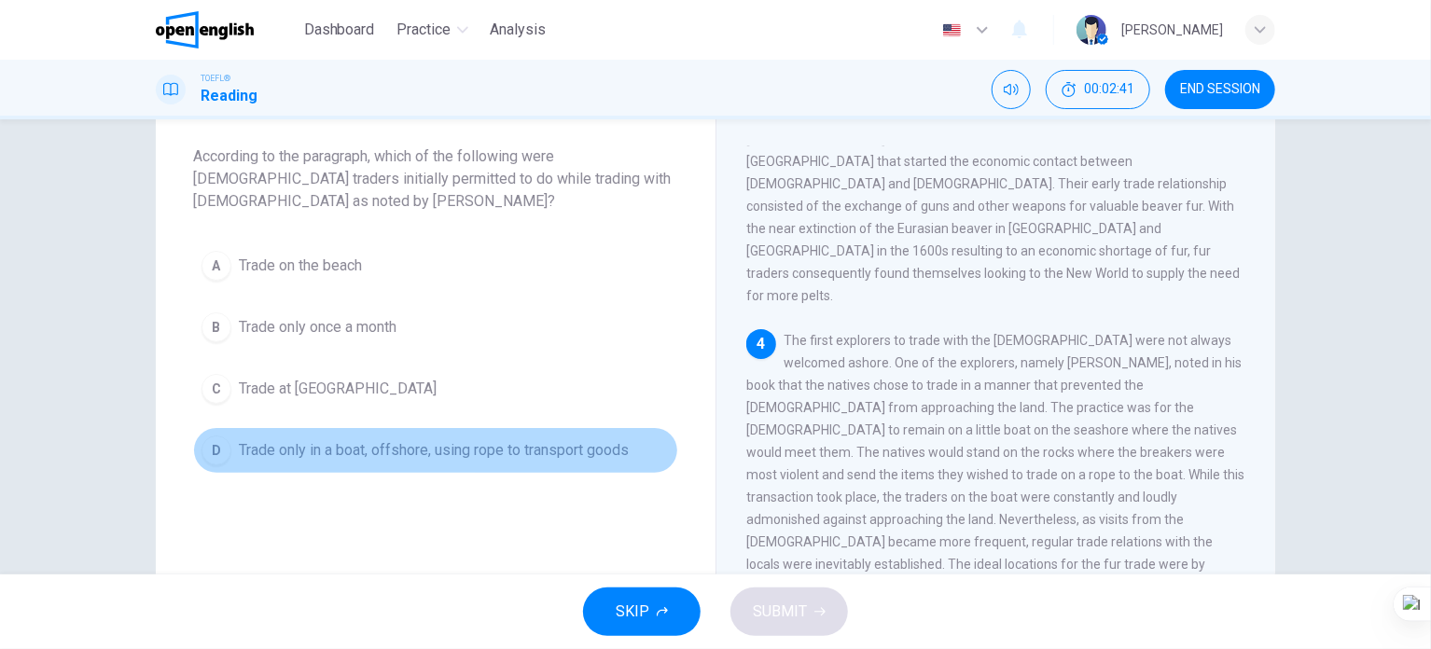
click at [453, 439] on span "Trade only in a boat, offshore, using rope to transport goods" at bounding box center [434, 450] width 390 height 22
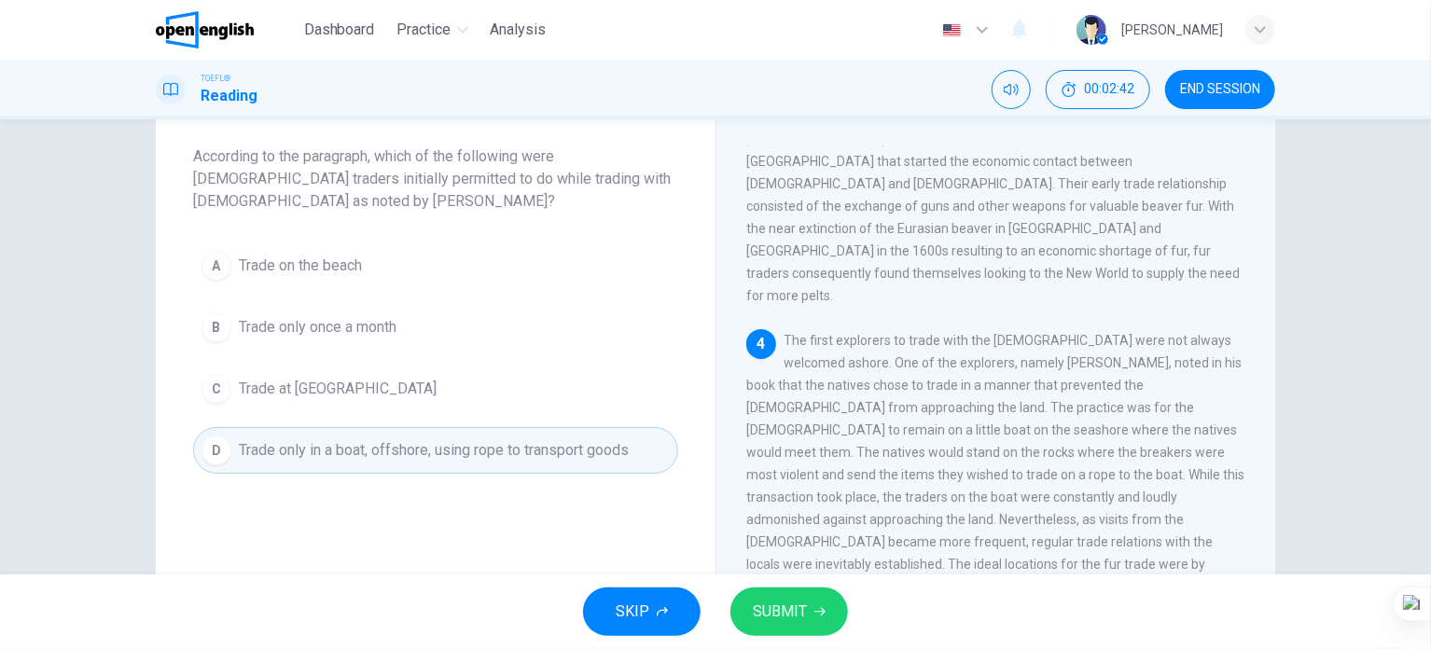
click at [784, 620] on span "SUBMIT" at bounding box center [780, 612] width 54 height 26
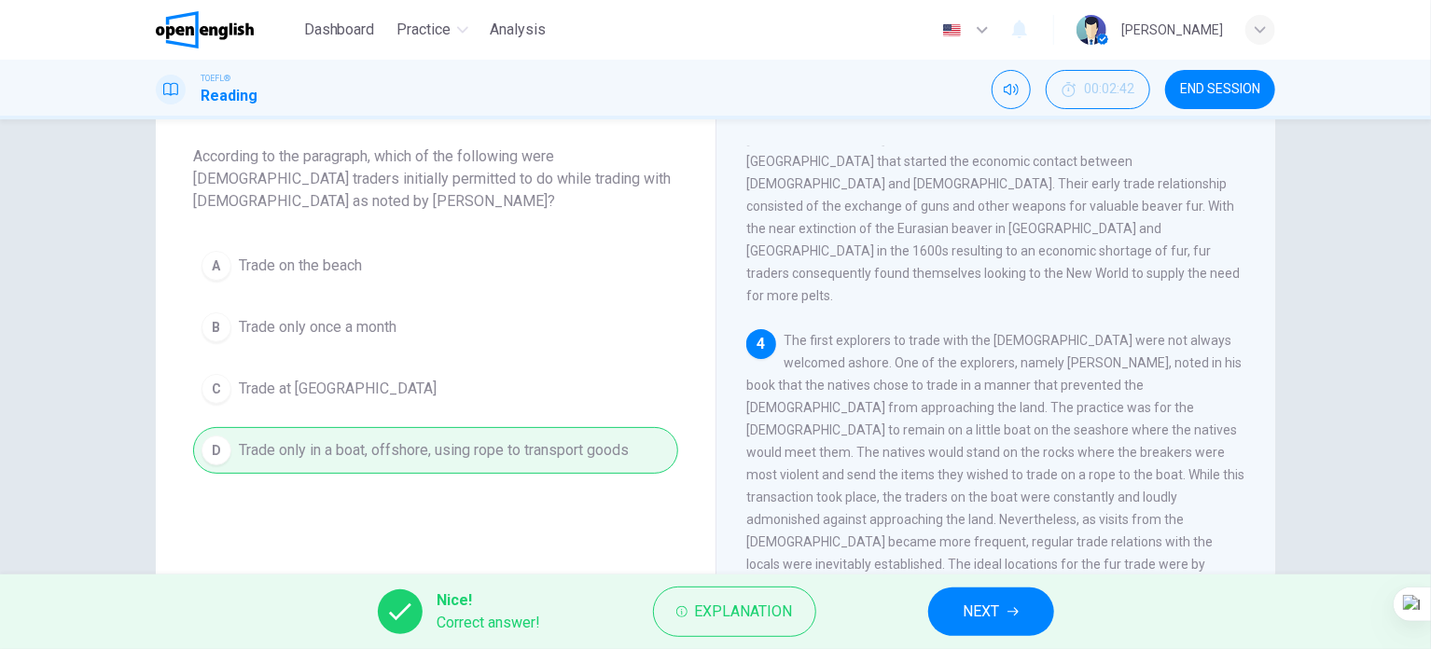
click at [949, 611] on button "NEXT" at bounding box center [991, 612] width 126 height 49
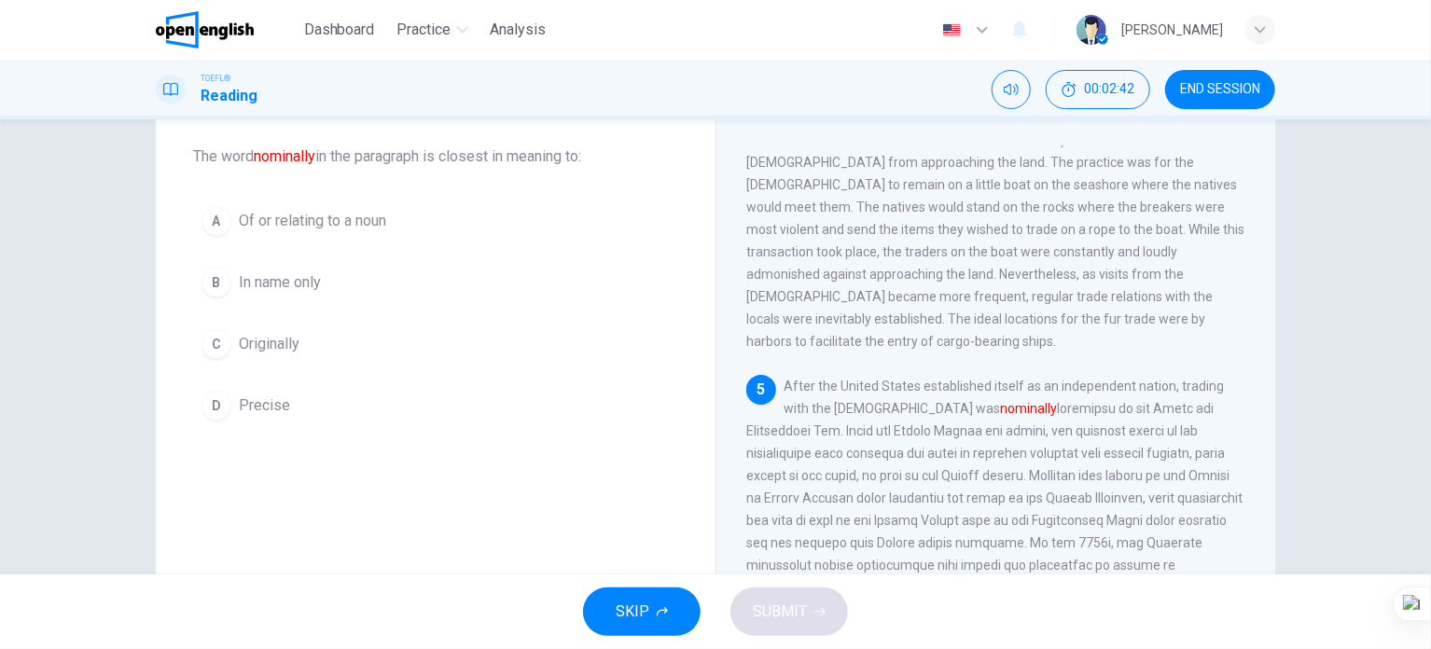
scroll to position [963, 0]
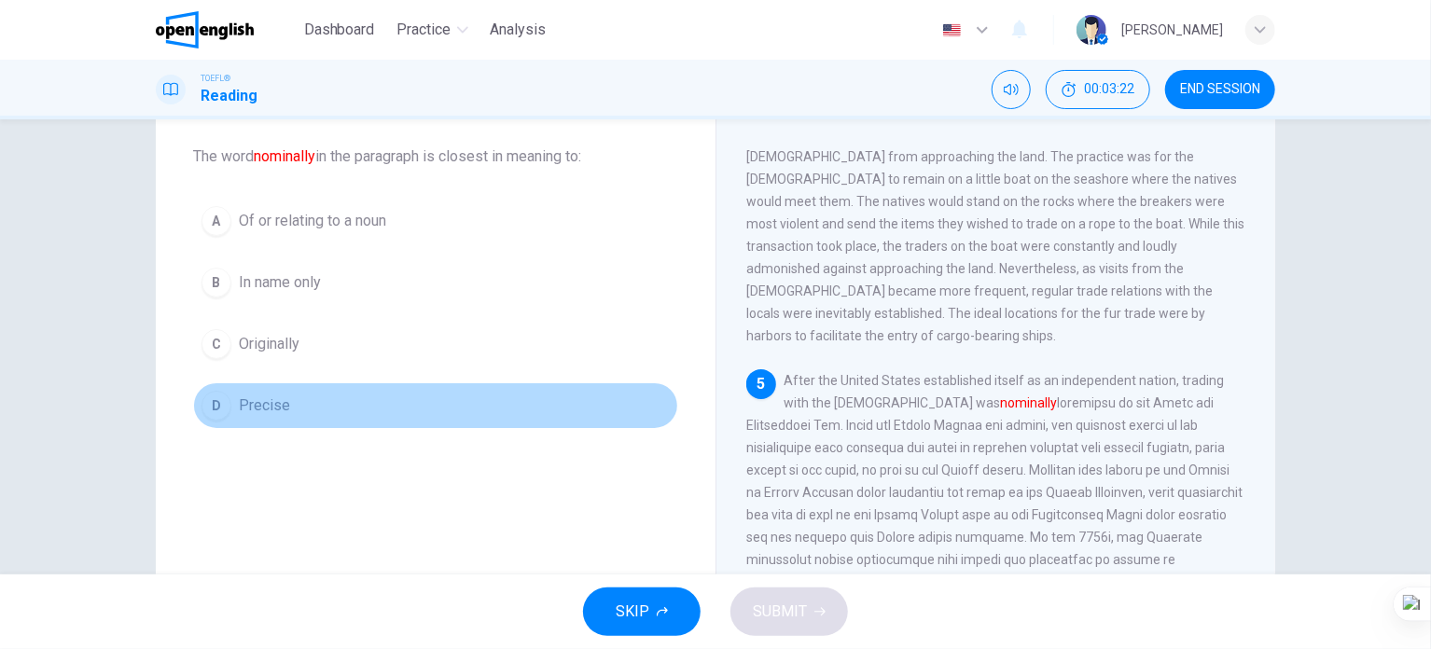
click at [282, 407] on span "Precise" at bounding box center [264, 406] width 51 height 22
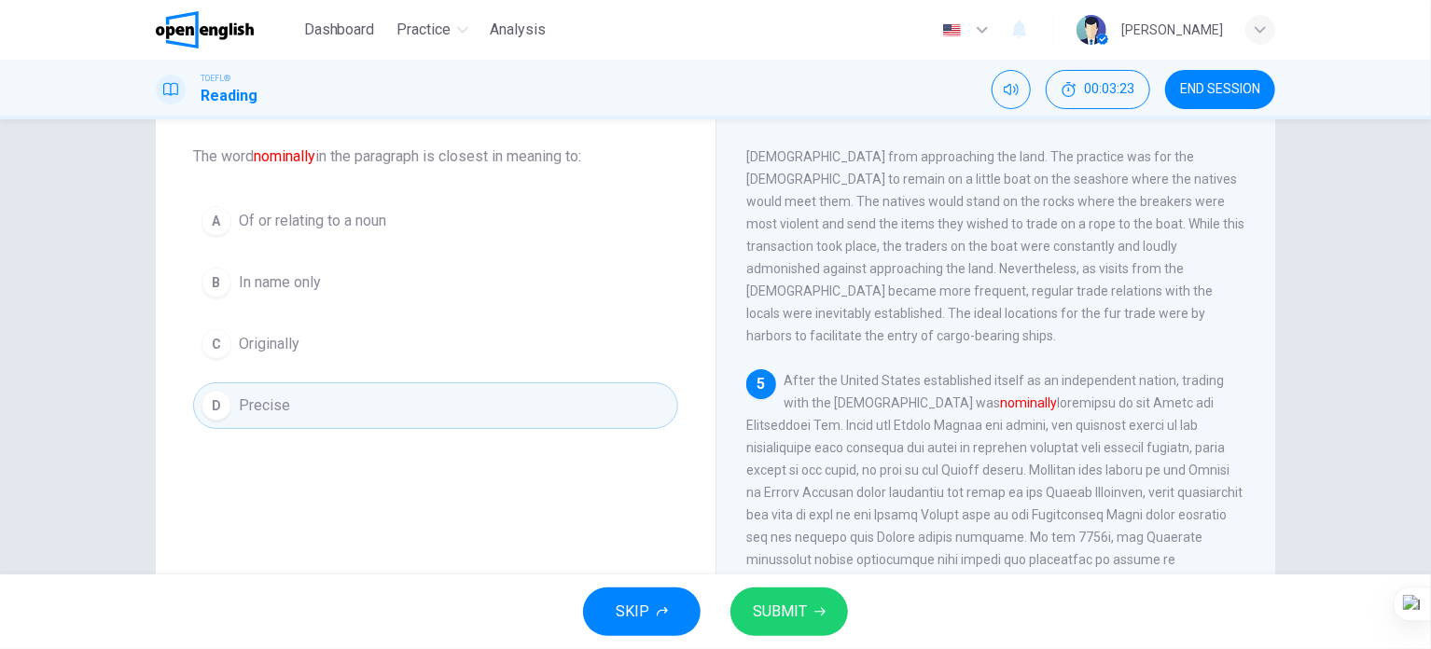
click at [814, 605] on button "SUBMIT" at bounding box center [790, 612] width 118 height 49
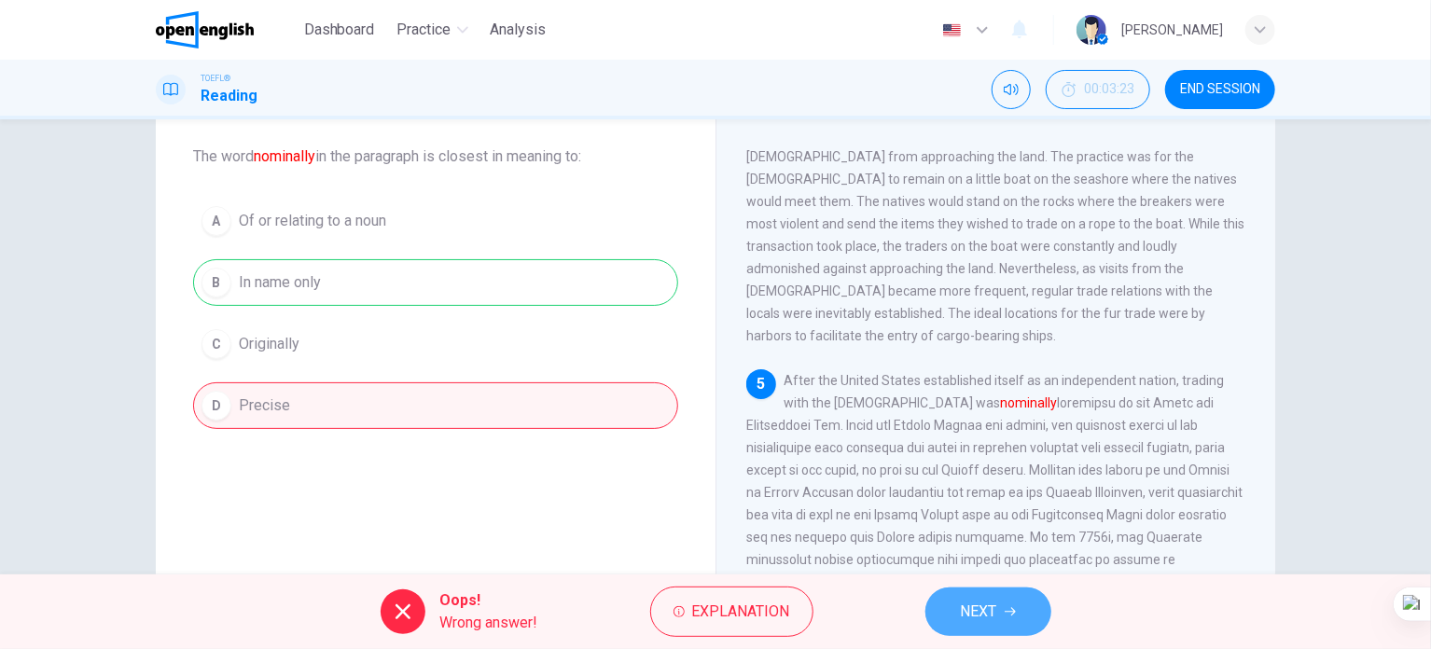
click at [966, 602] on span "NEXT" at bounding box center [979, 612] width 36 height 26
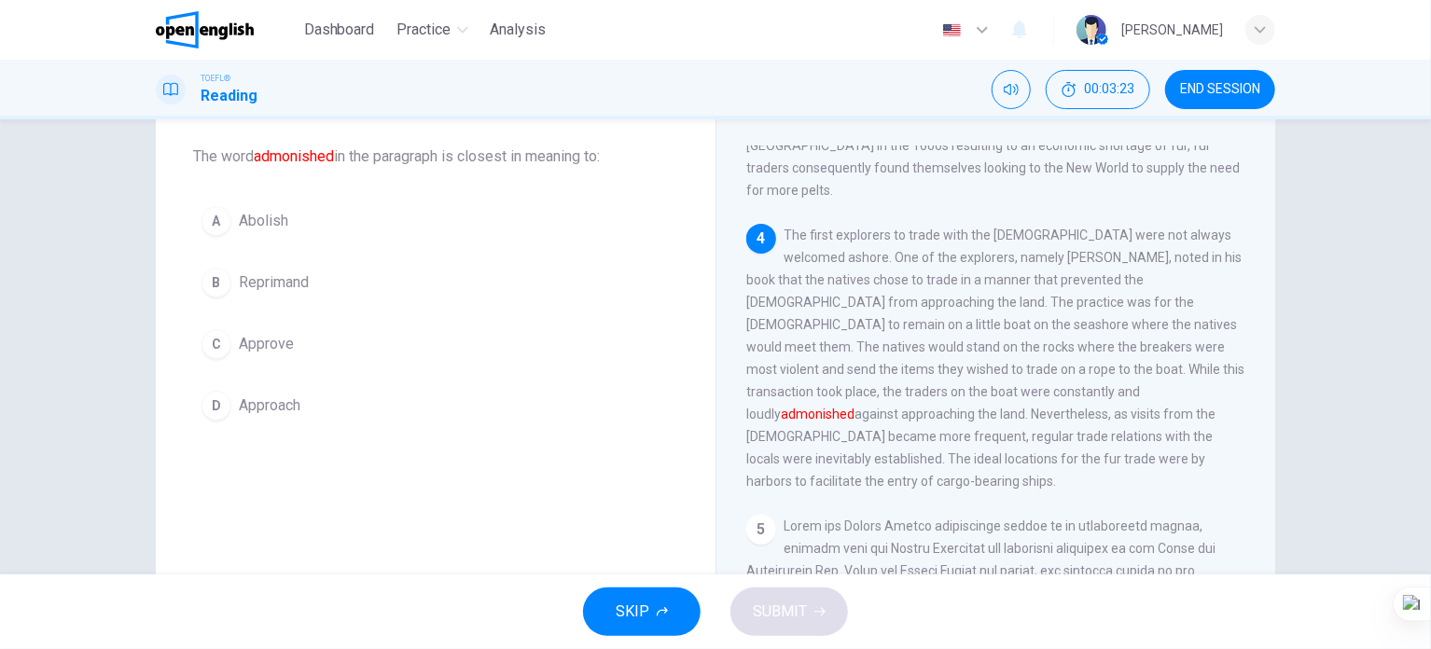
scroll to position [807, 0]
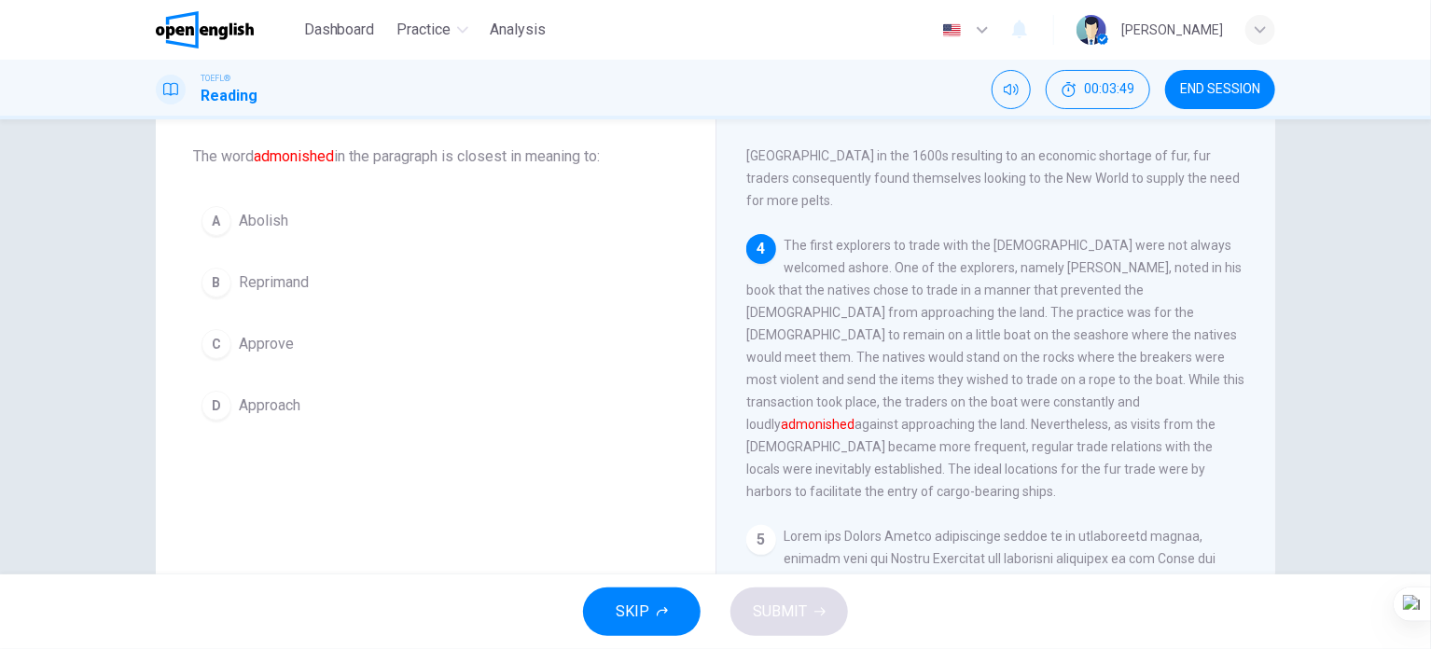
click at [258, 221] on span "Abolish" at bounding box center [263, 221] width 49 height 22
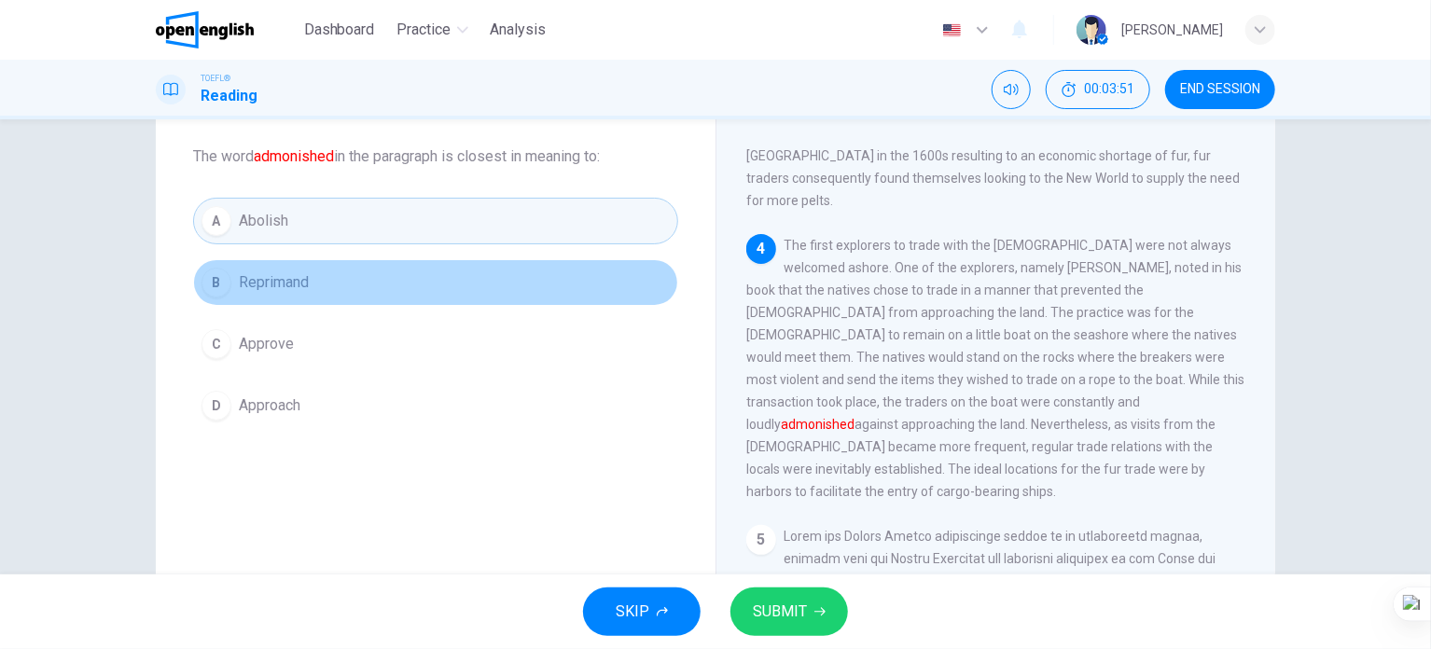
click at [261, 265] on button "B Reprimand" at bounding box center [435, 282] width 485 height 47
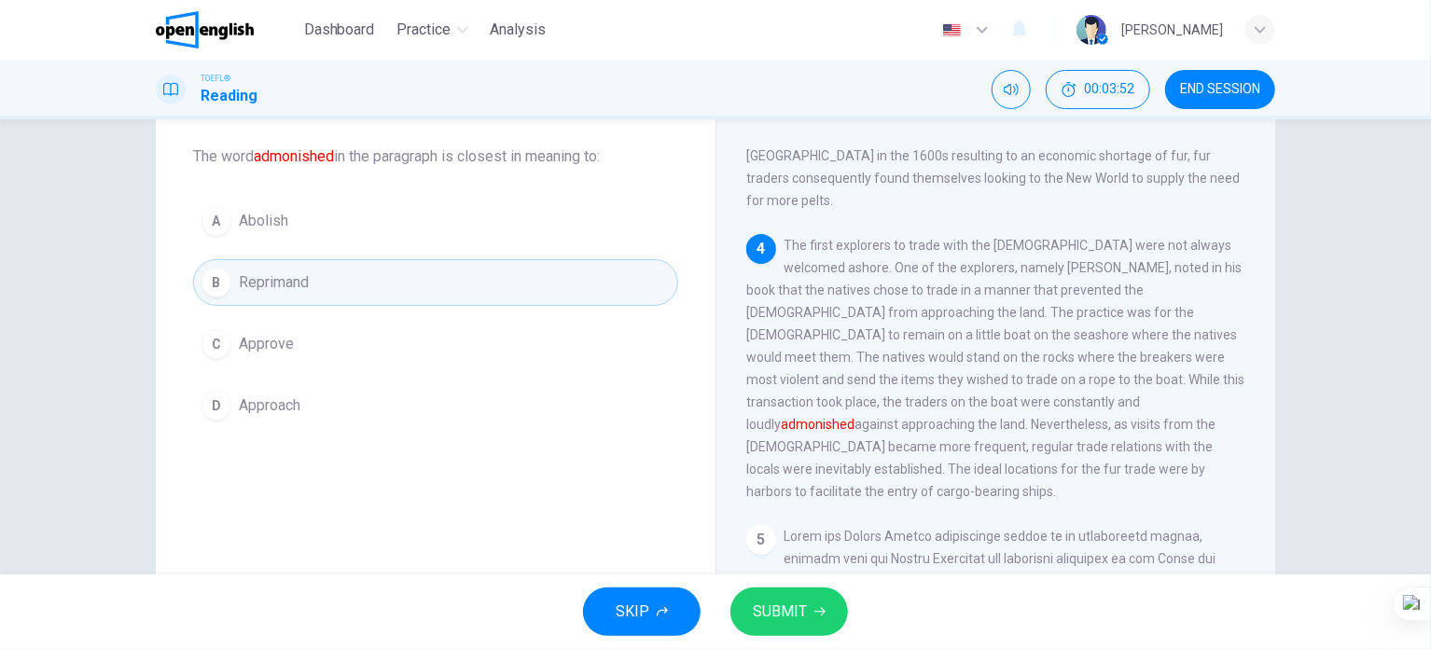
click at [773, 615] on span "SUBMIT" at bounding box center [780, 612] width 54 height 26
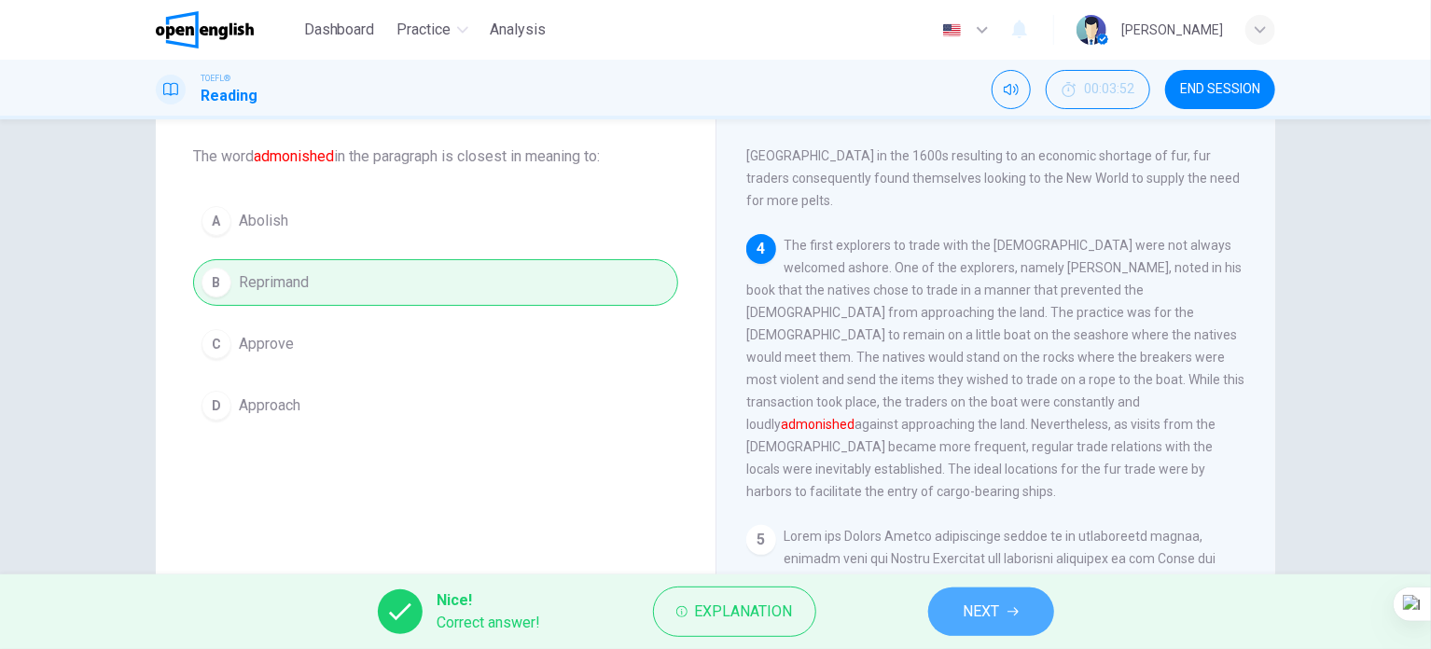
click at [959, 625] on button "NEXT" at bounding box center [991, 612] width 126 height 49
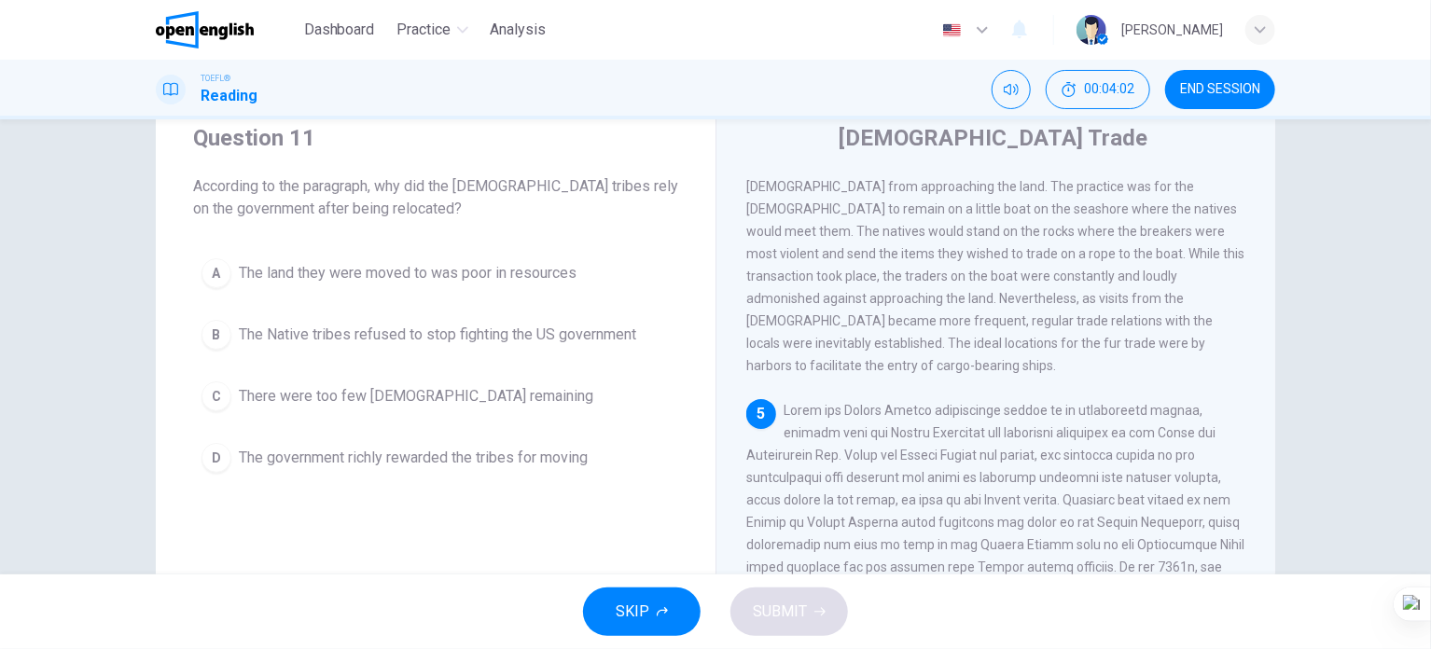
scroll to position [93, 0]
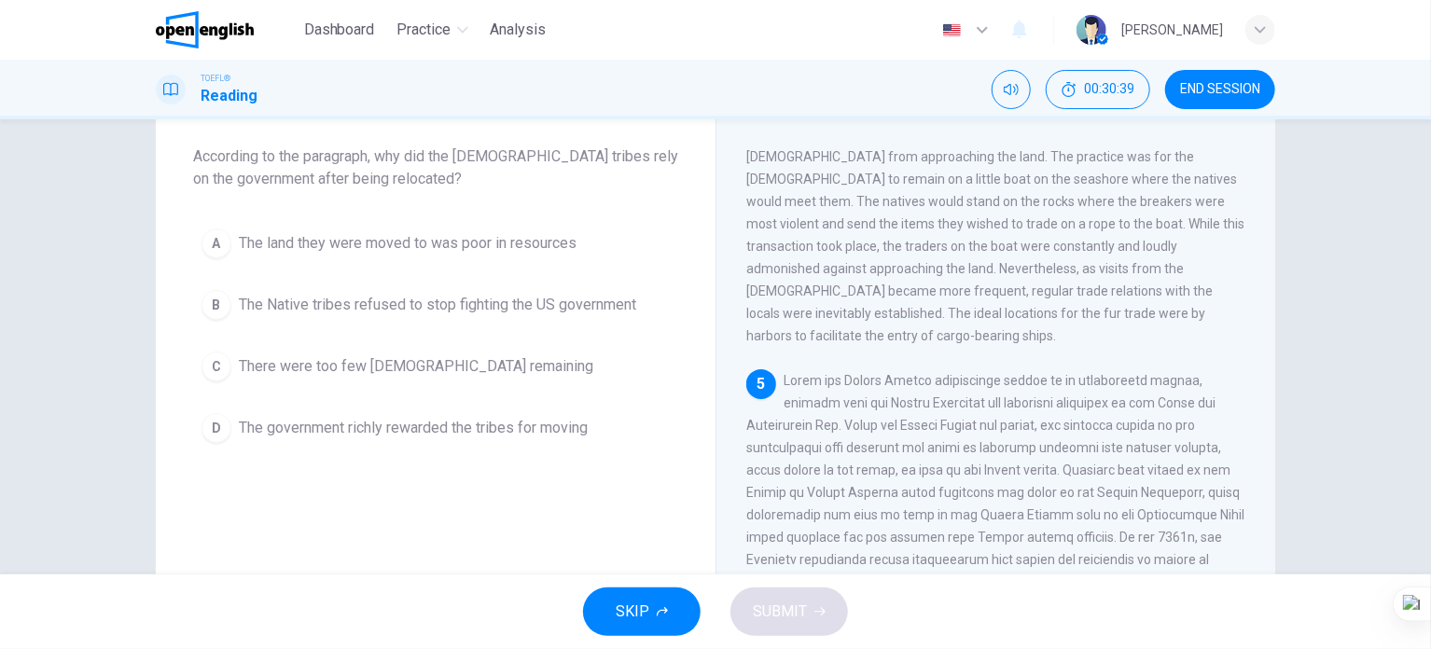
click at [1187, 92] on span "END SESSION" at bounding box center [1220, 89] width 80 height 15
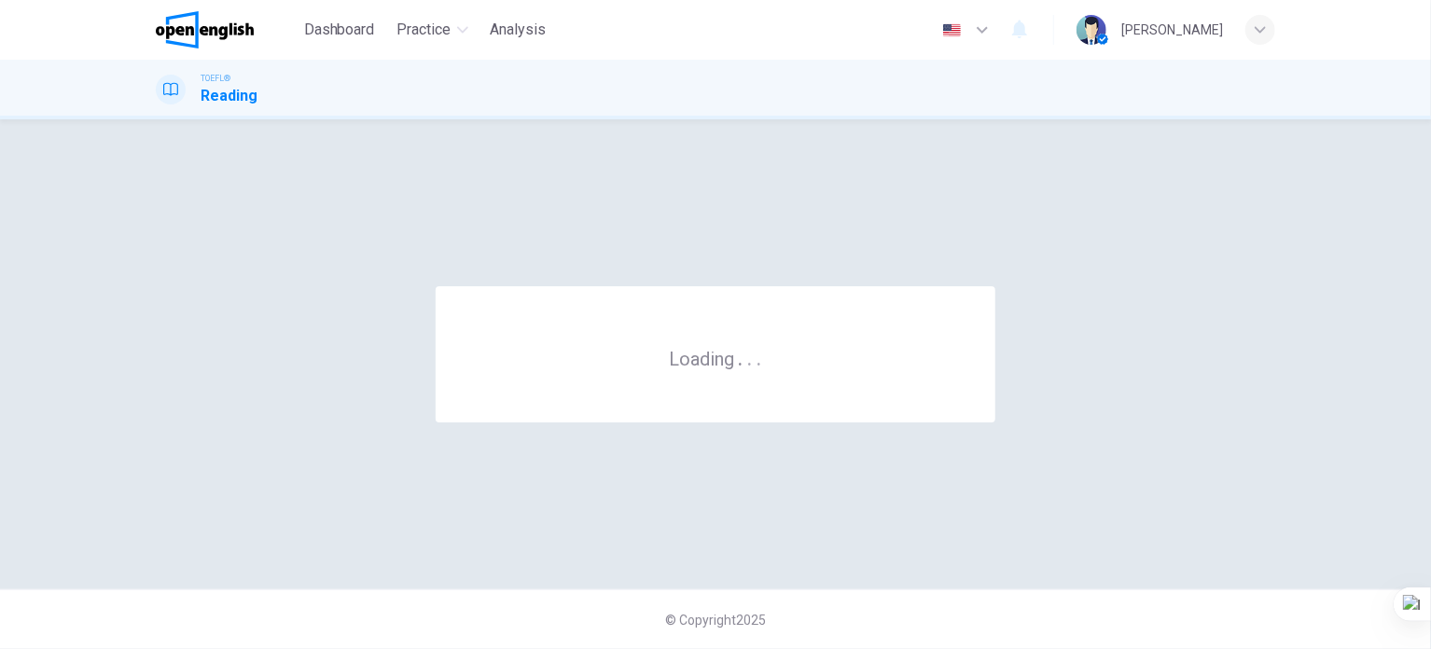
scroll to position [0, 0]
